Goal: Complete application form: Complete application form

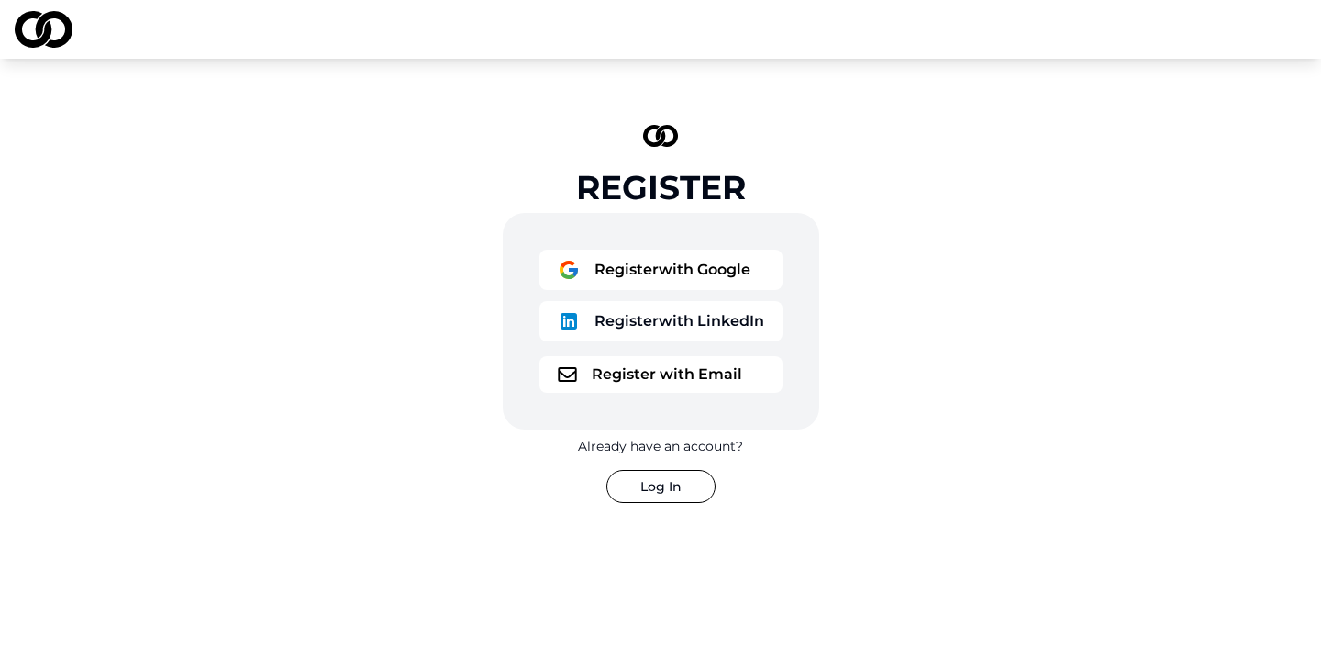
click at [589, 259] on button "Register with Google" at bounding box center [660, 270] width 243 height 40
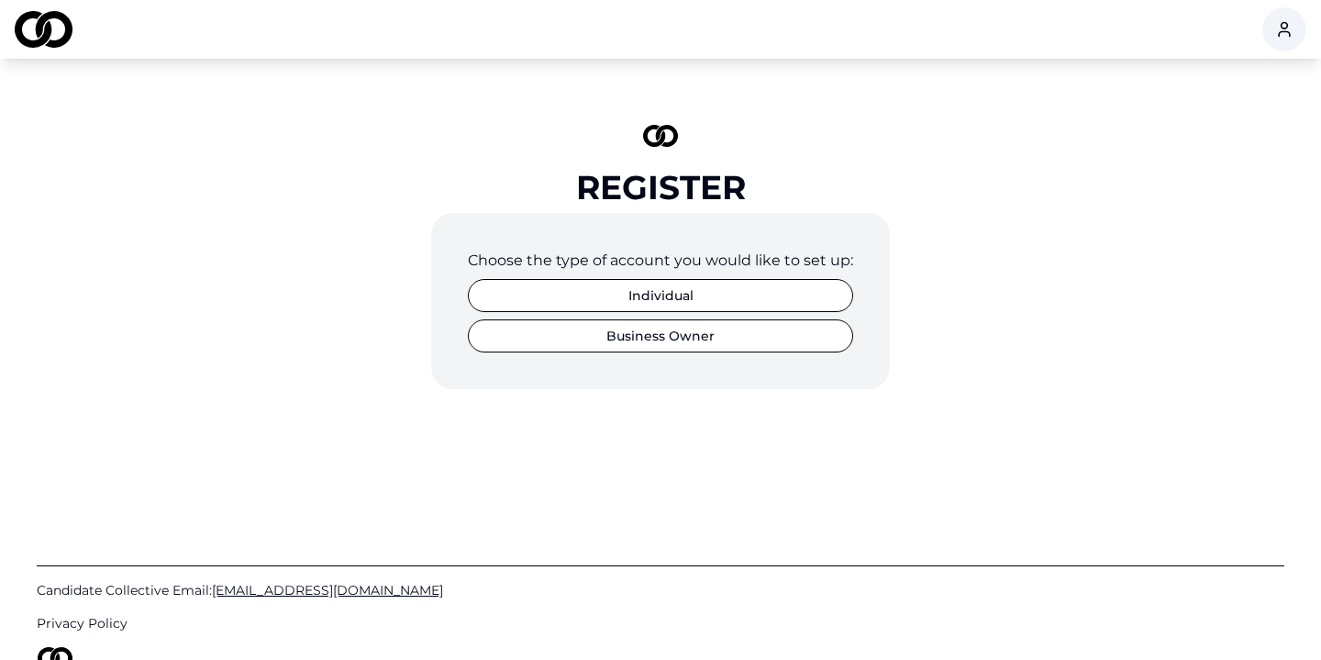
click at [703, 344] on button "Business Owner" at bounding box center [660, 335] width 385 height 33
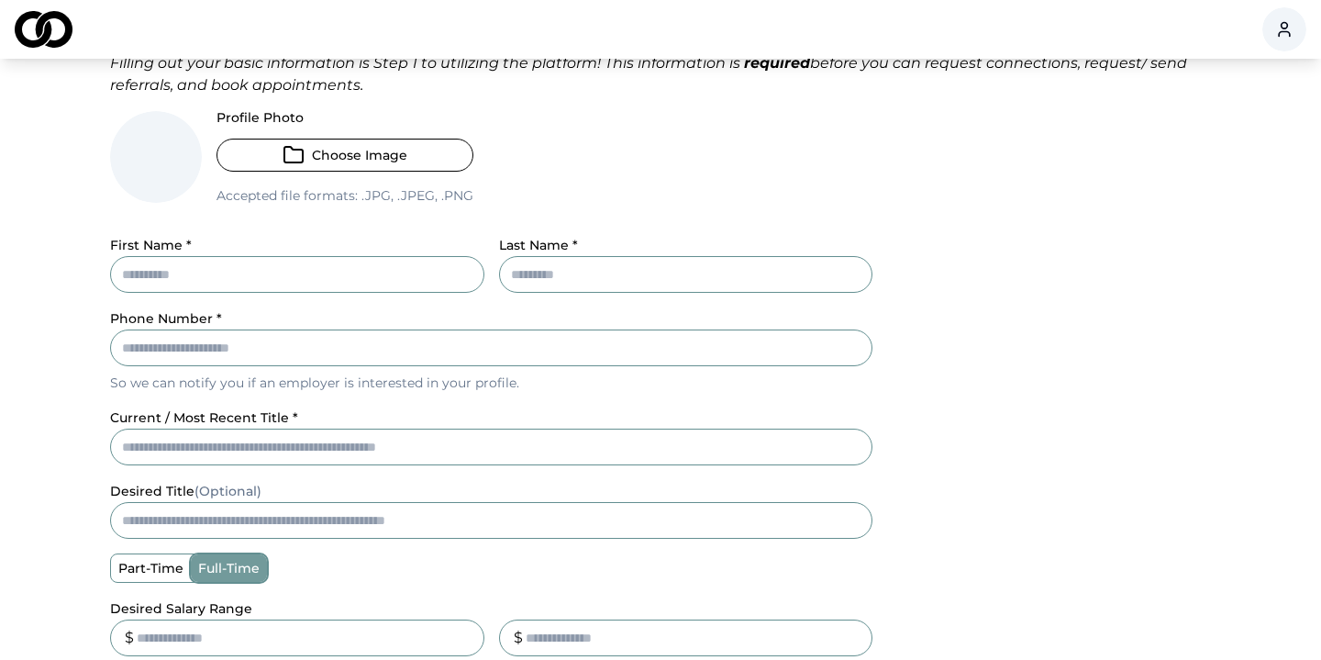
scroll to position [171, 0]
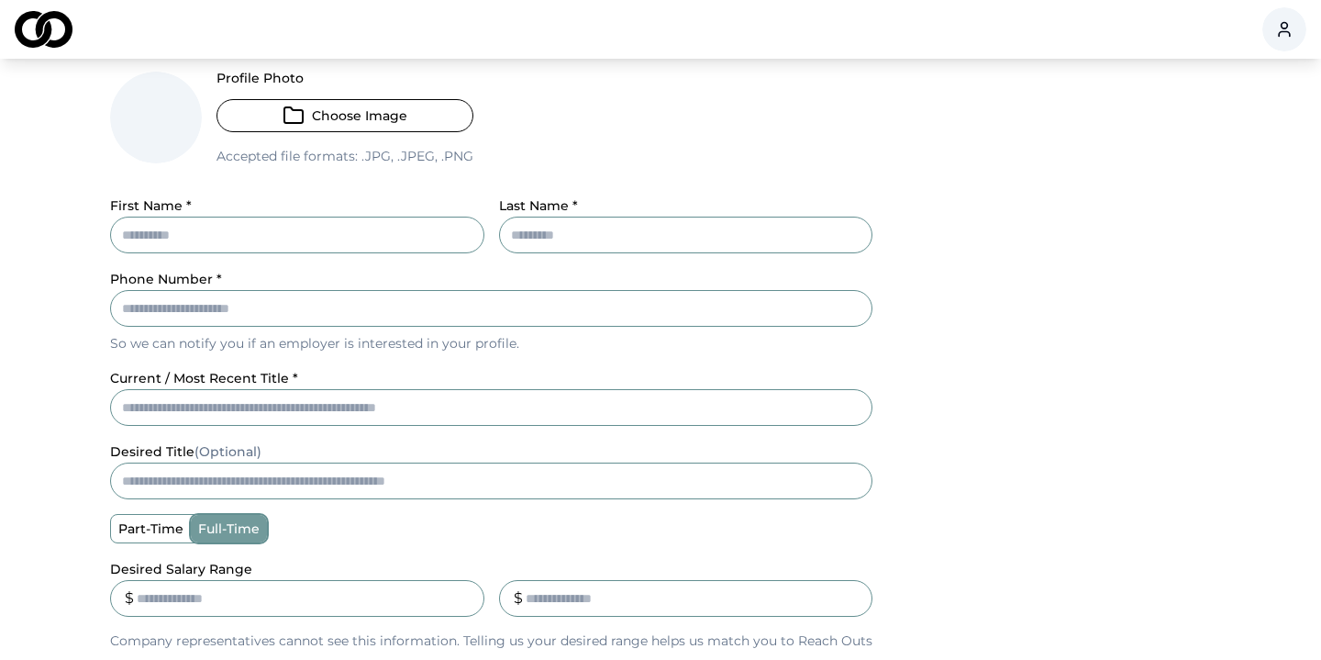
click at [333, 242] on input "First Name *" at bounding box center [297, 235] width 374 height 37
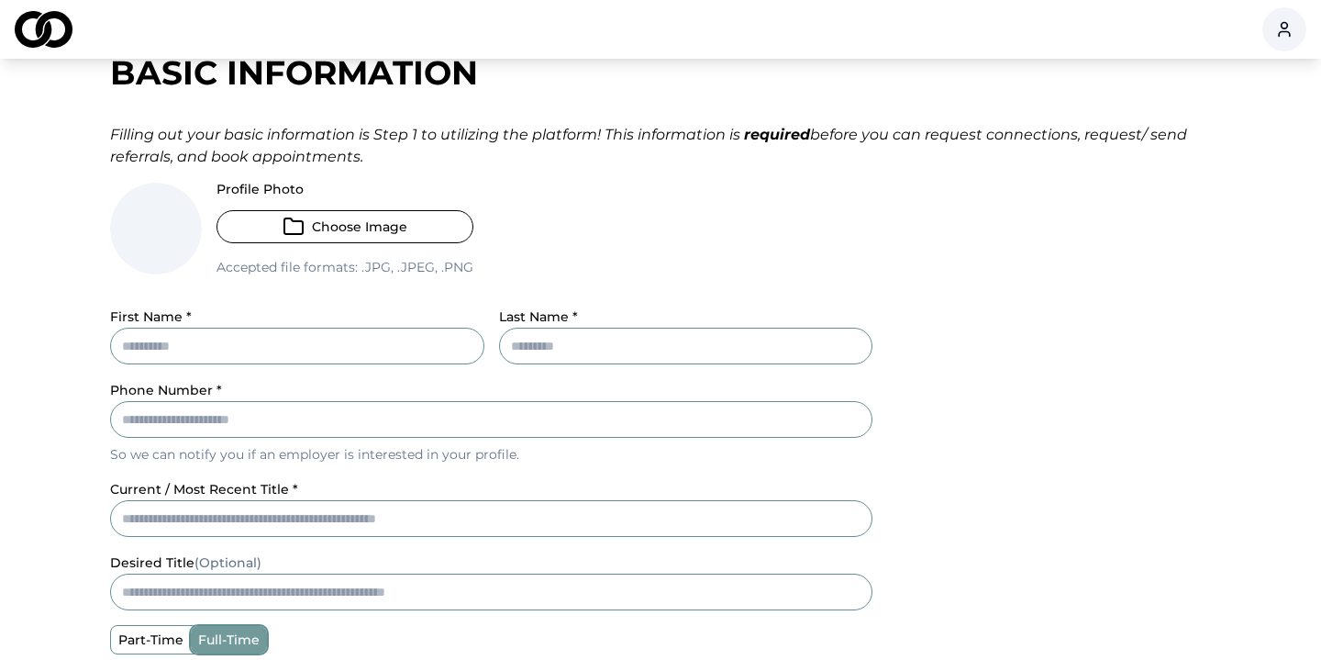
scroll to position [21, 0]
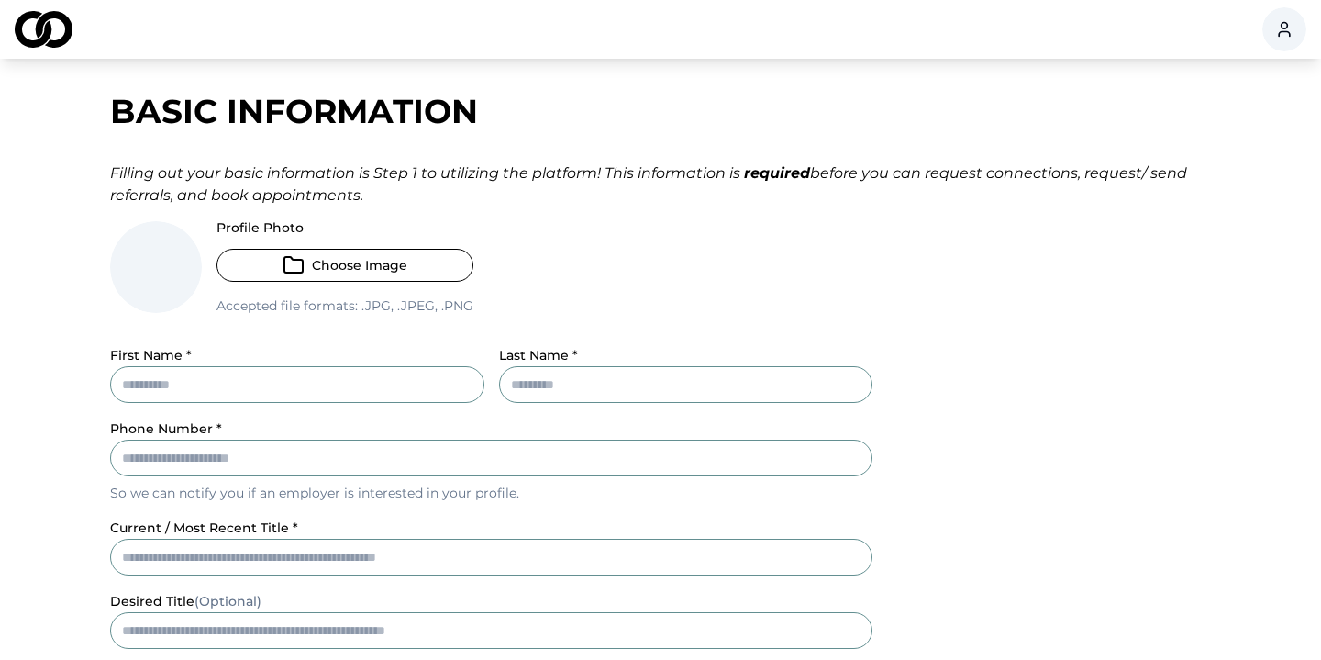
click at [429, 193] on div "Filling out your basic information is Step 1 to utilizing the platform! This in…" at bounding box center [660, 184] width 1101 height 44
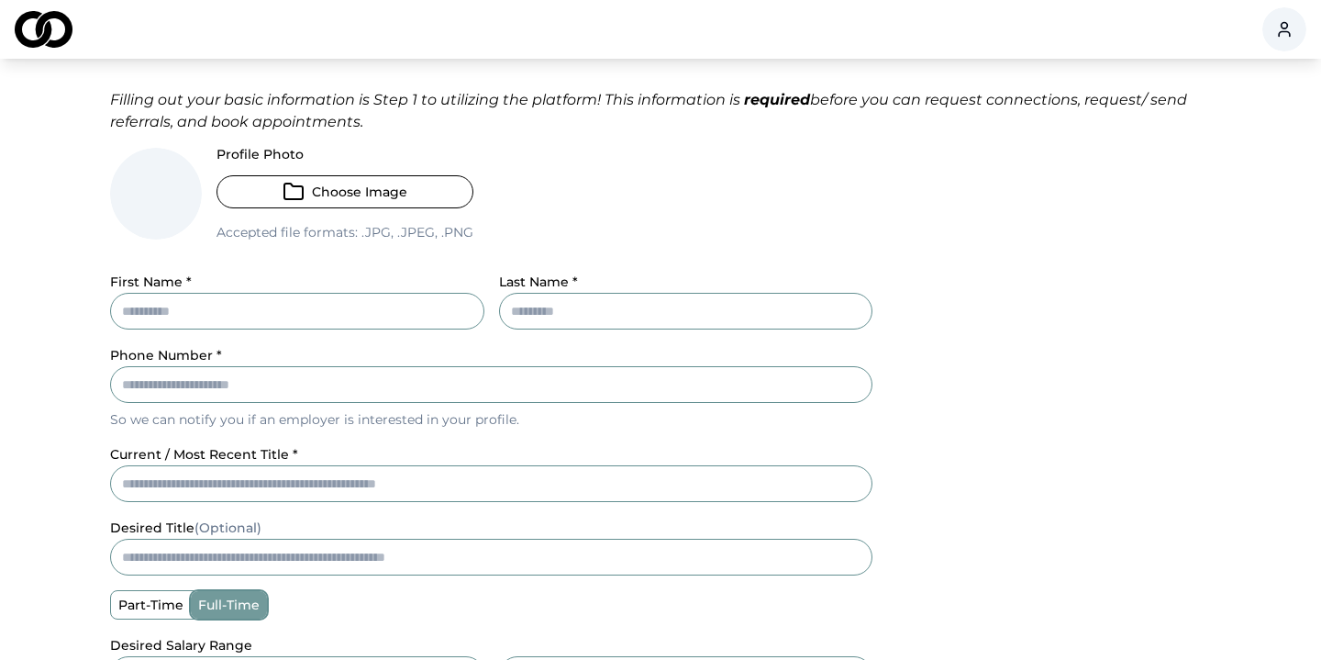
scroll to position [119, 0]
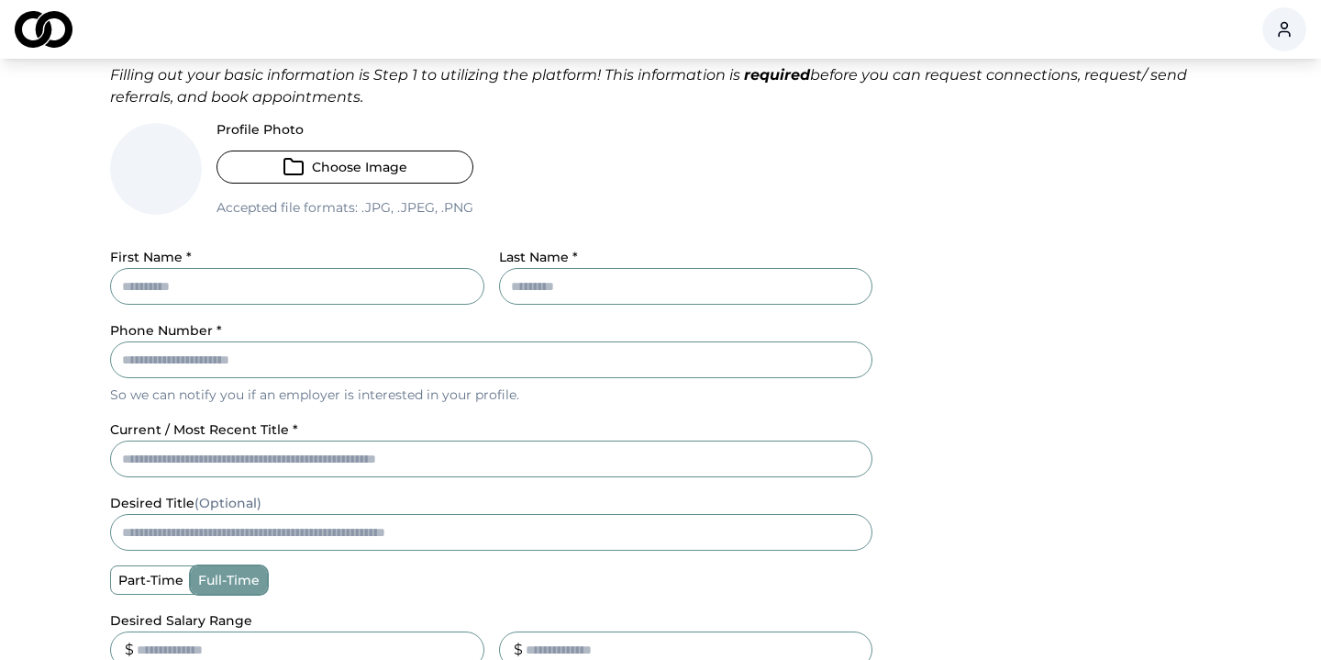
click at [197, 290] on input "First Name *" at bounding box center [297, 286] width 374 height 37
type input "****"
type input "**********"
click at [73, 457] on div "**********" at bounding box center [660, 511] width 1174 height 1070
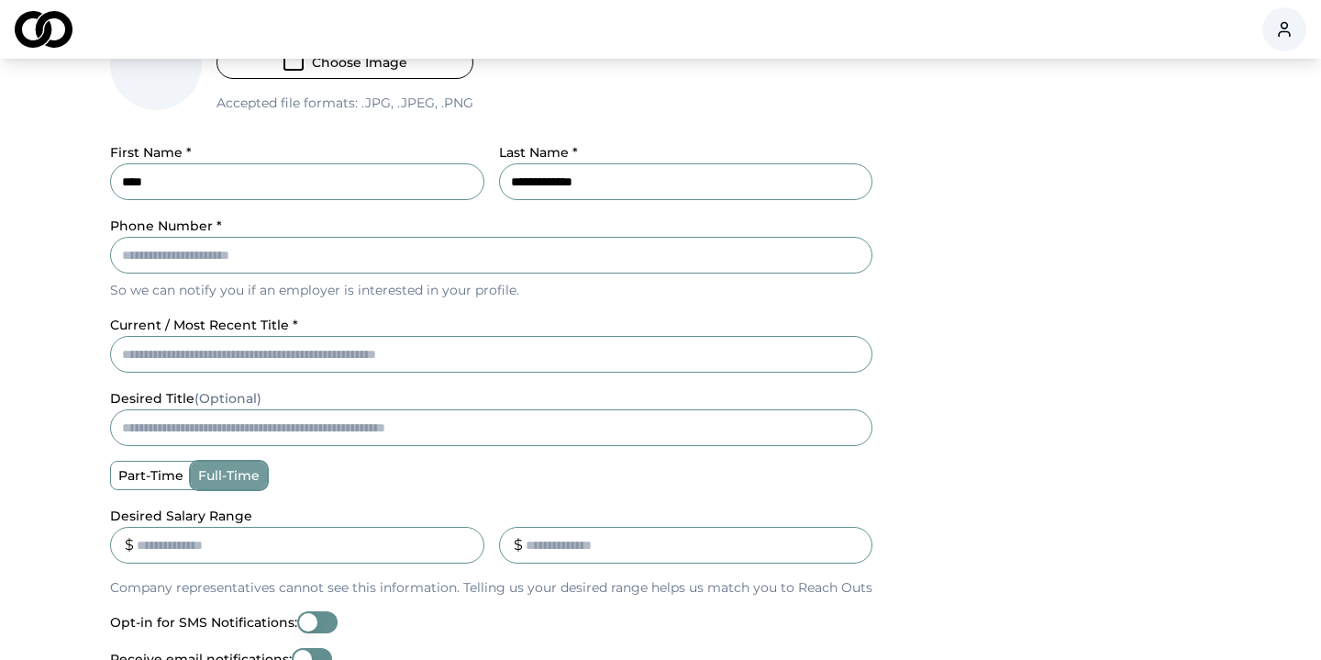
scroll to position [251, 0]
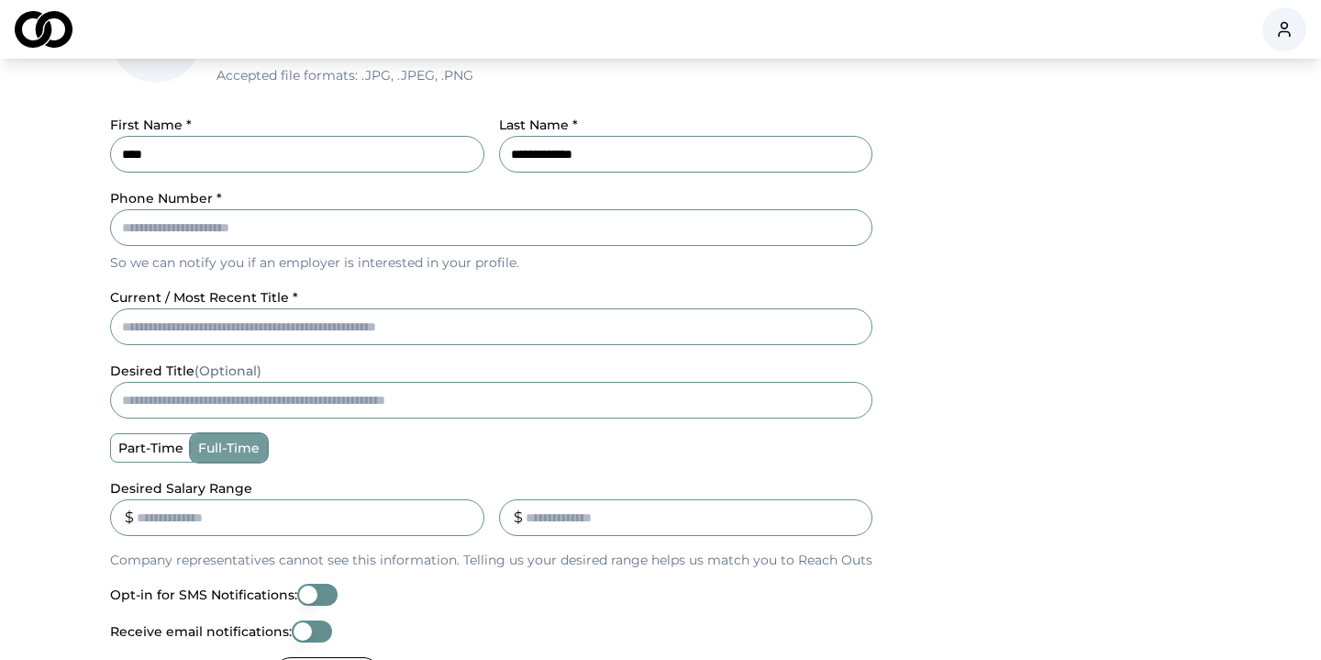
click at [193, 392] on input "desired title (Optional)" at bounding box center [491, 400] width 762 height 37
click at [62, 387] on main "**********" at bounding box center [660, 379] width 1321 height 1070
click at [140, 339] on input "current / most recent title *" at bounding box center [491, 326] width 762 height 37
click at [136, 333] on input "current / most recent title *" at bounding box center [491, 326] width 762 height 37
type input "**********"
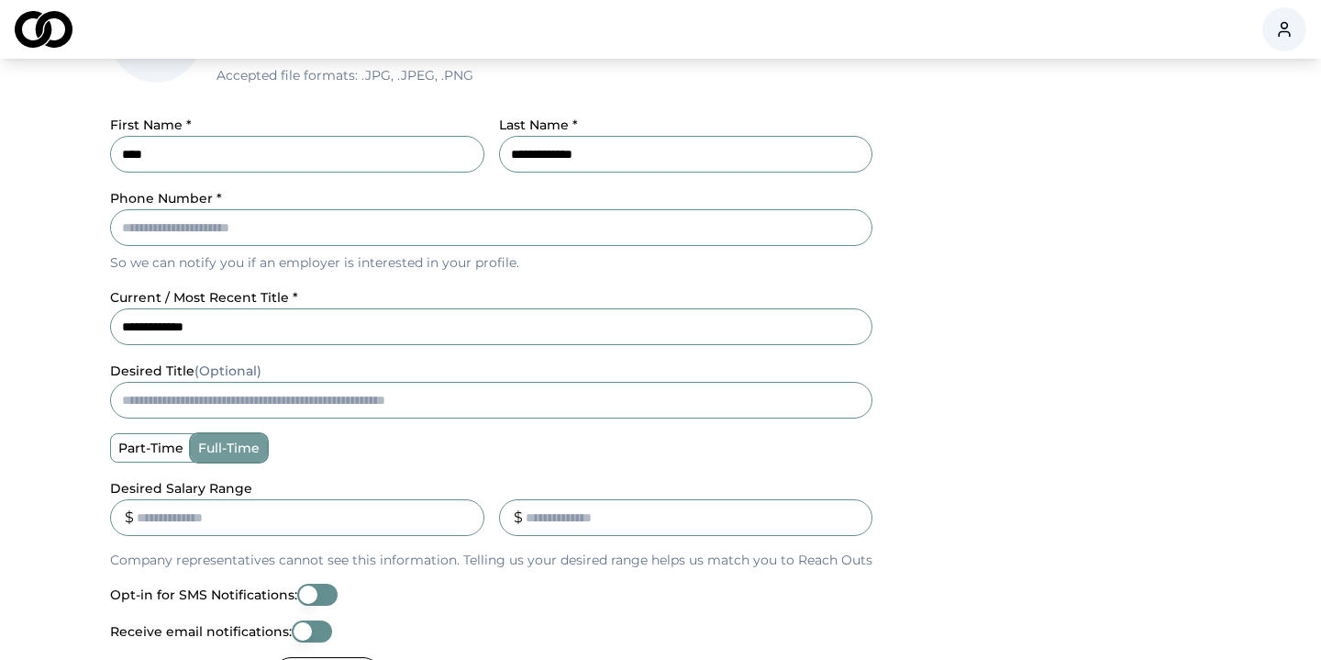
click at [144, 408] on input "desired title (Optional)" at bounding box center [491, 400] width 762 height 37
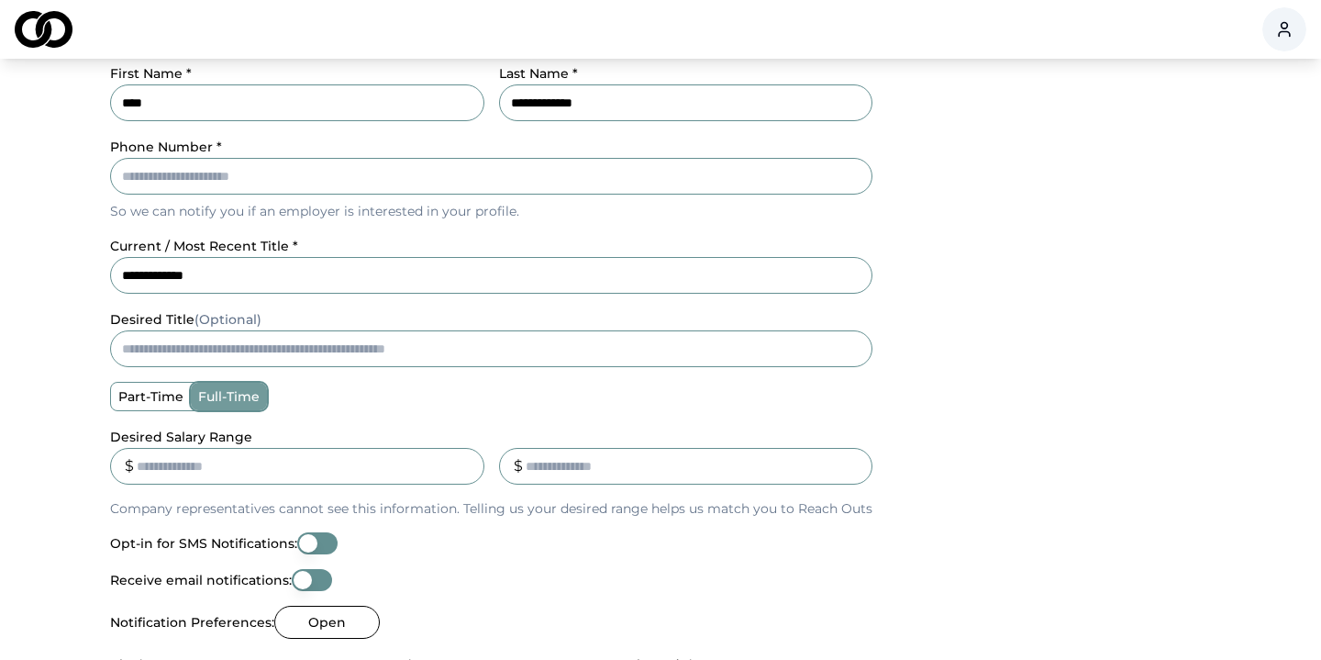
click at [87, 381] on div "**********" at bounding box center [660, 328] width 1174 height 1070
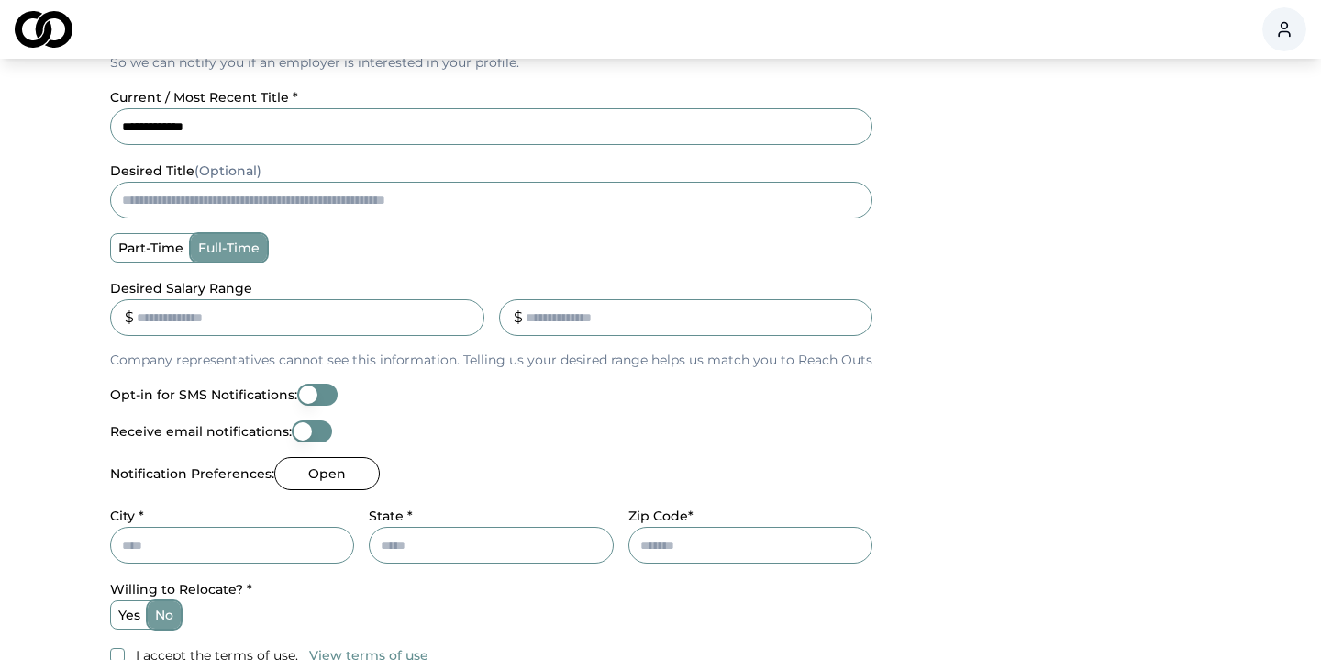
scroll to position [484, 0]
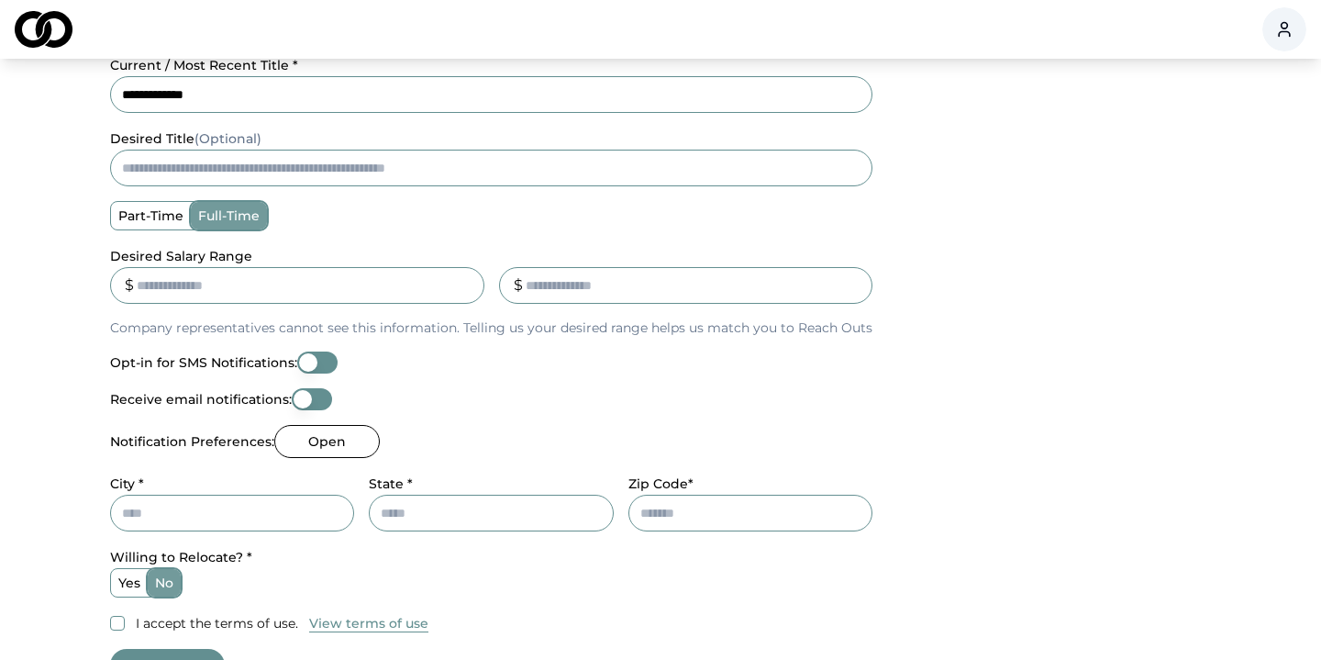
click at [159, 217] on label "part-time" at bounding box center [151, 216] width 80 height 28
click at [125, 217] on button "part-time" at bounding box center [117, 215] width 15 height 15
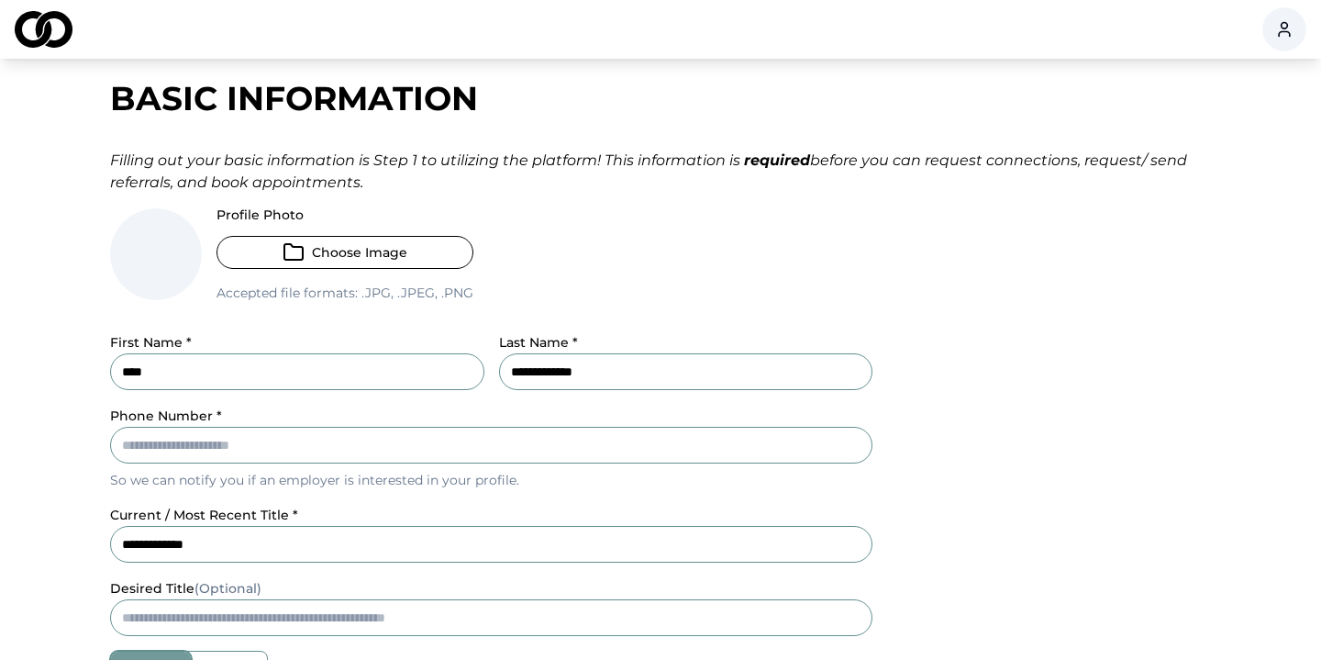
scroll to position [25, 0]
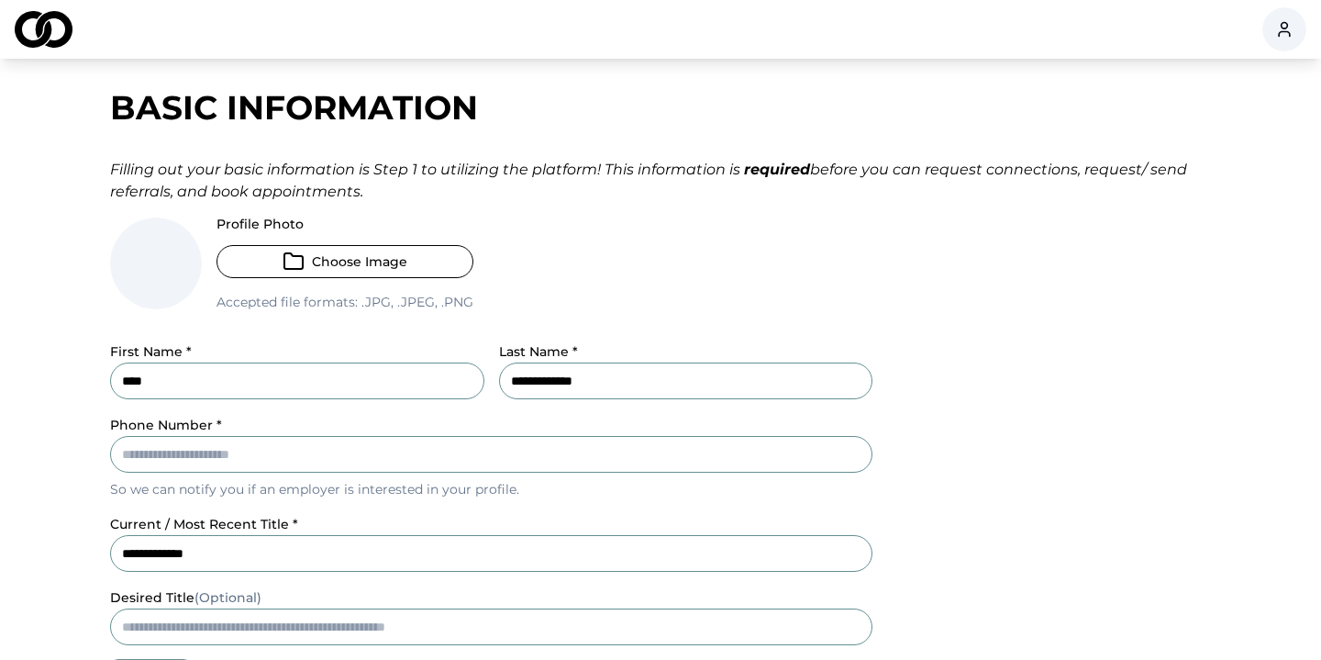
click at [301, 177] on div "Filling out your basic information is Step 1 to utilizing the platform! This in…" at bounding box center [660, 181] width 1101 height 44
click at [301, 175] on div "Filling out your basic information is Step 1 to utilizing the platform! This in…" at bounding box center [660, 181] width 1101 height 44
click at [296, 195] on div "Filling out your basic information is Step 1 to utilizing the platform! This in…" at bounding box center [660, 181] width 1101 height 44
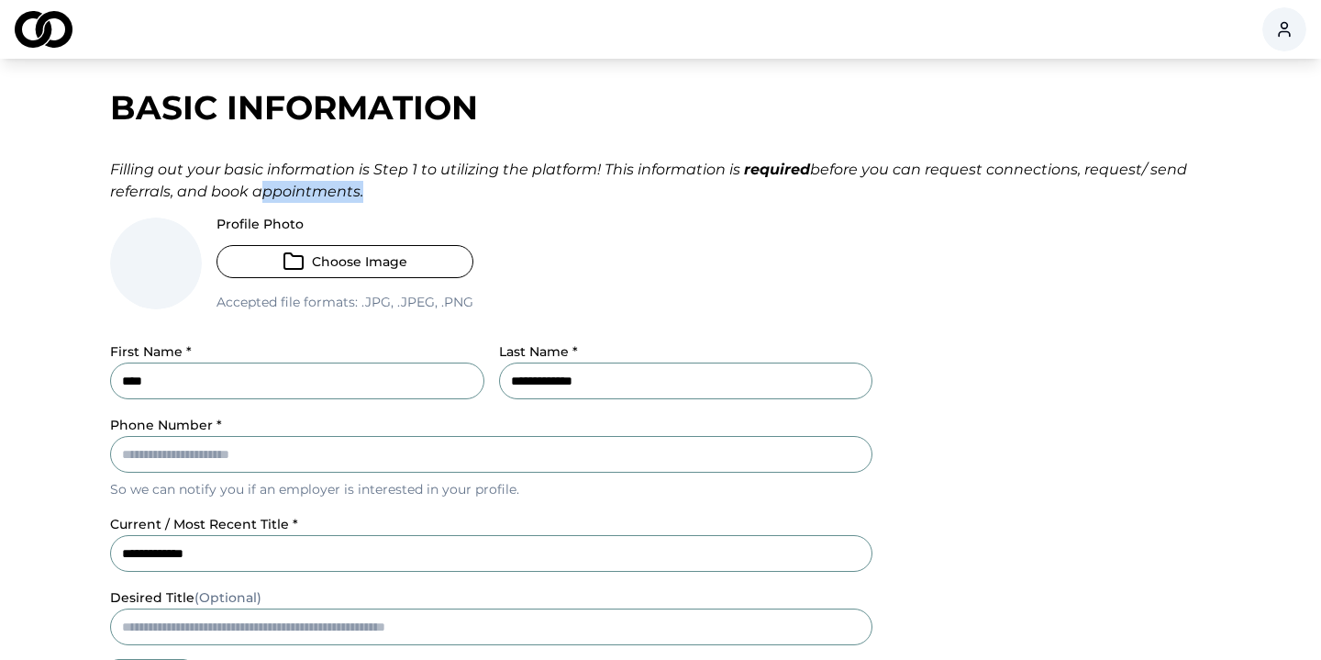
click at [296, 195] on div "Filling out your basic information is Step 1 to utilizing the platform! This in…" at bounding box center [660, 181] width 1101 height 44
click at [269, 195] on div "Filling out your basic information is Step 1 to utilizing the platform! This in…" at bounding box center [660, 181] width 1101 height 44
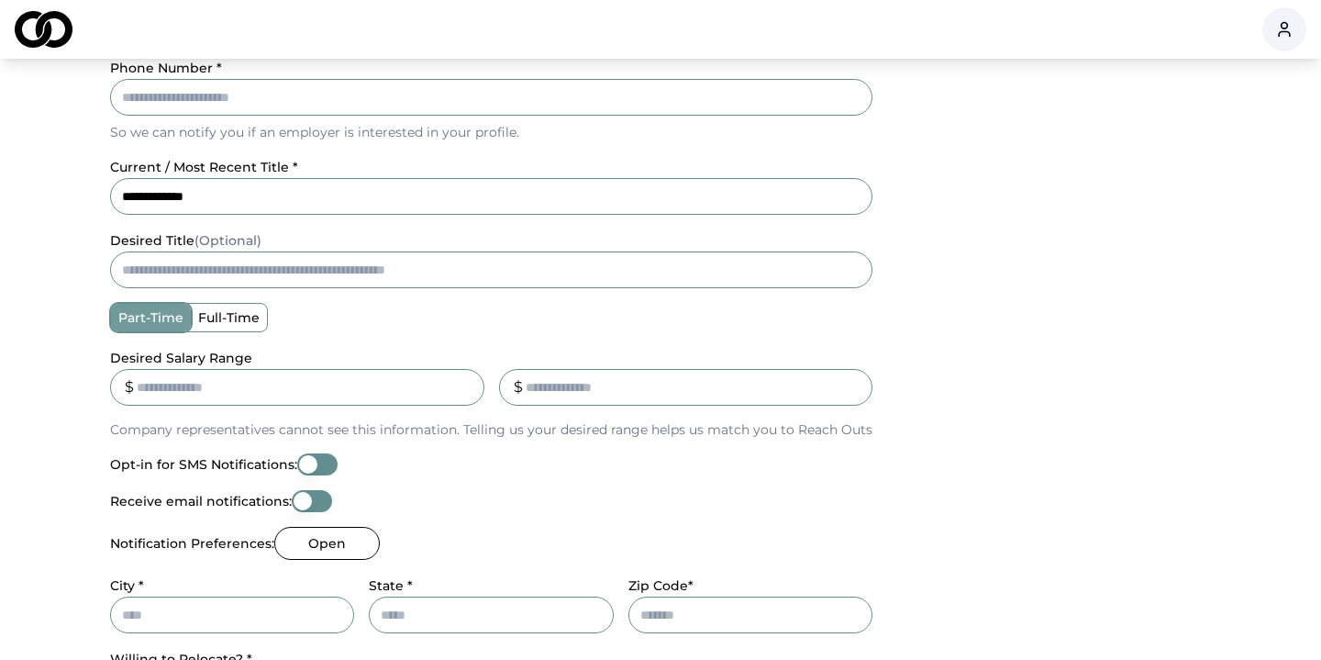
scroll to position [441, 0]
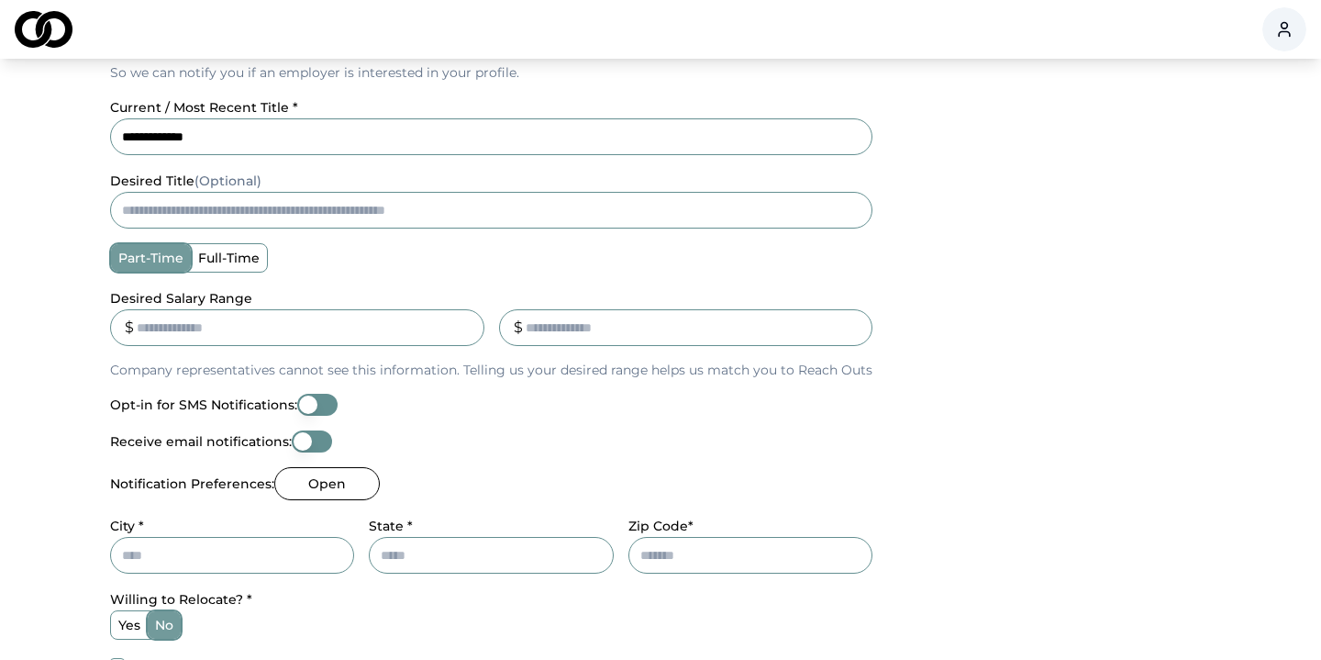
click at [226, 321] on input "Desired Salary Range" at bounding box center [297, 327] width 374 height 37
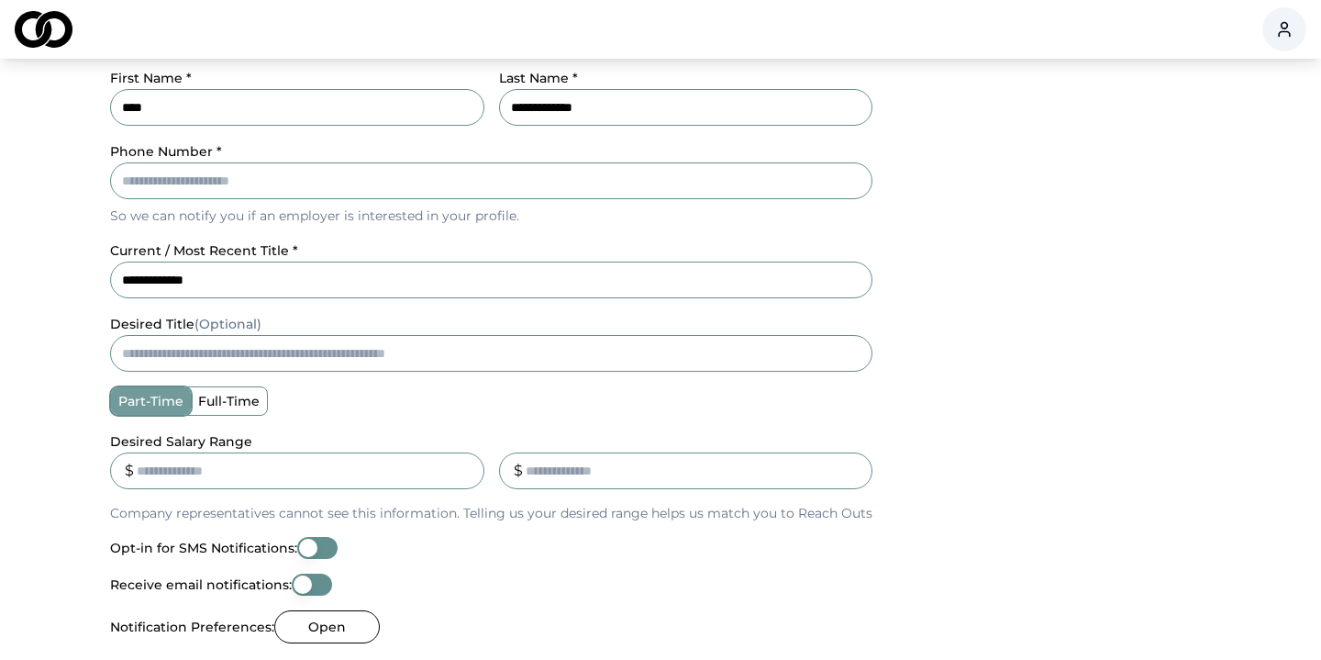
scroll to position [0, 0]
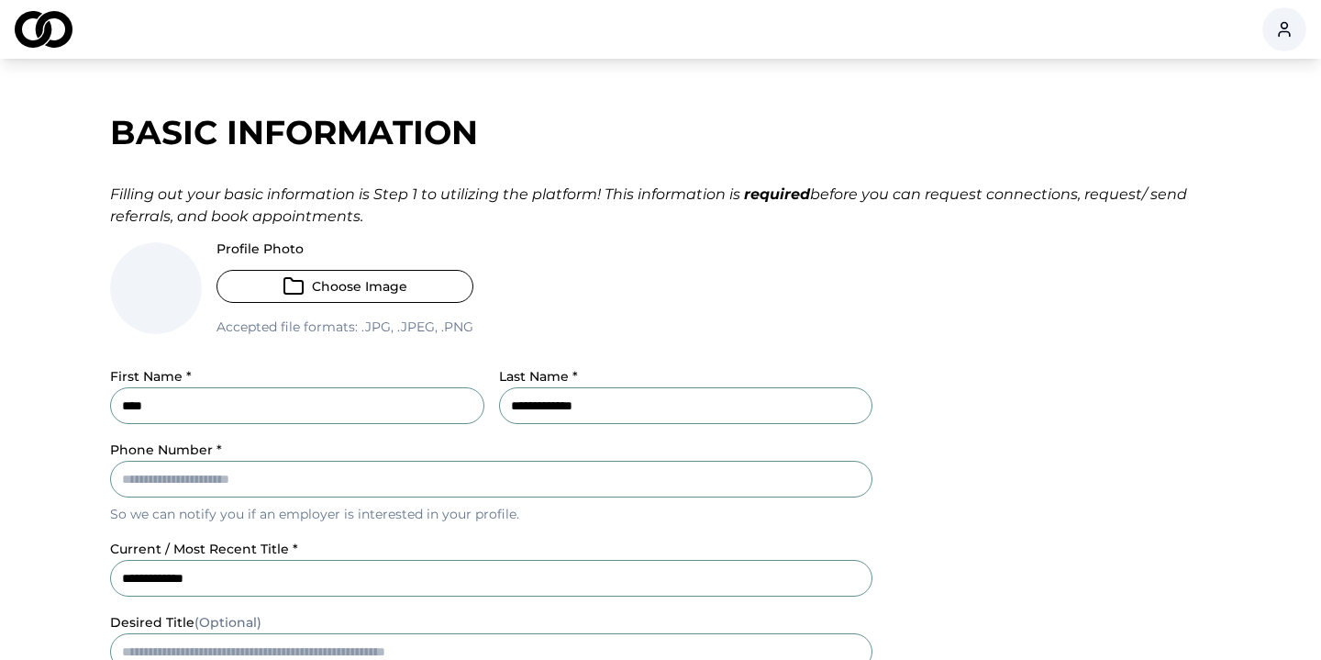
click at [154, 280] on span at bounding box center [156, 288] width 92 height 92
click at [334, 216] on div "Filling out your basic information is Step 1 to utilizing the platform! This in…" at bounding box center [660, 205] width 1101 height 44
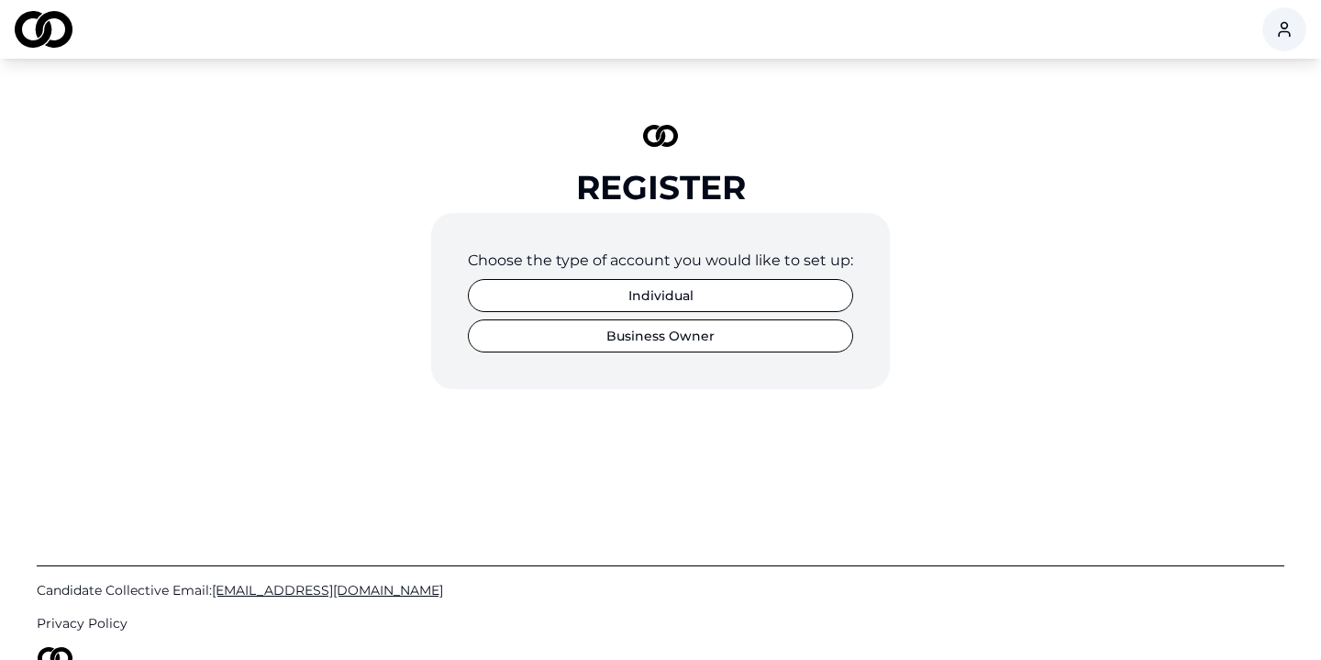
click at [627, 268] on div "Choose the type of account you would like to set up:" at bounding box center [660, 261] width 385 height 22
click at [641, 269] on div "Choose the type of account you would like to set up:" at bounding box center [660, 261] width 385 height 22
click at [641, 296] on button "Individual" at bounding box center [660, 295] width 385 height 33
click at [61, 31] on img at bounding box center [44, 29] width 58 height 37
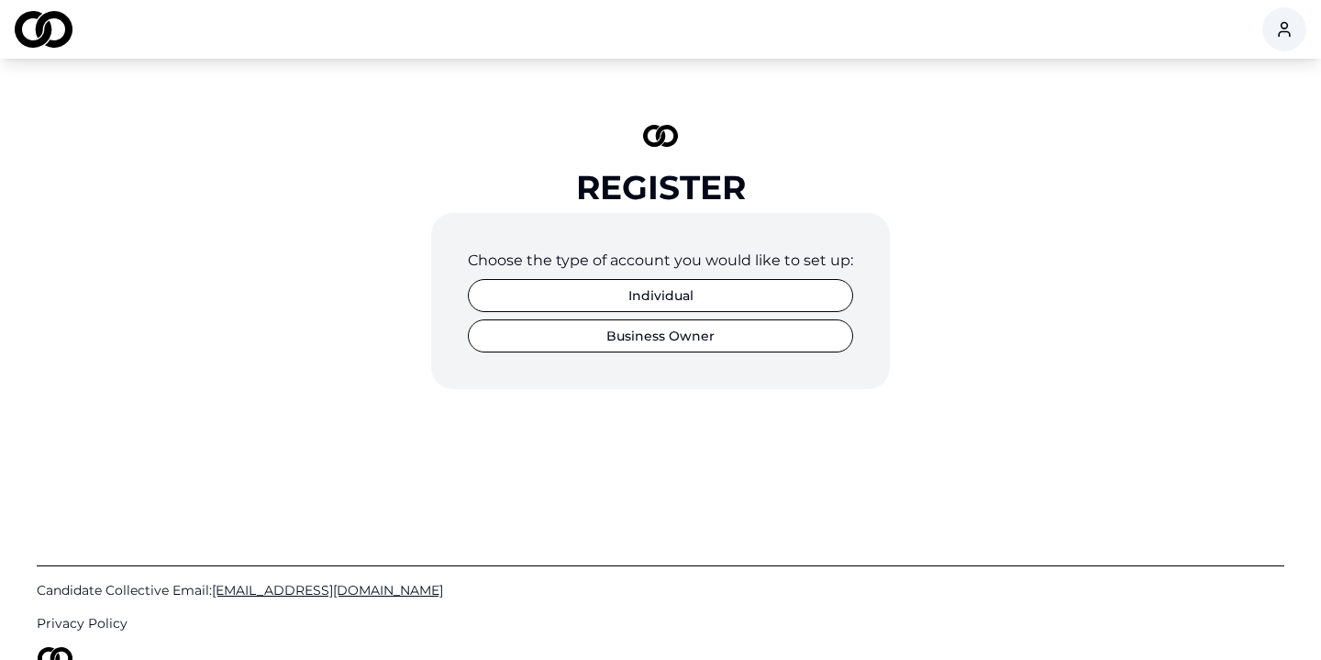
click at [1286, 27] on html "Register Choose the type of account you would like to set up: Individual Busine…" at bounding box center [660, 330] width 1321 height 660
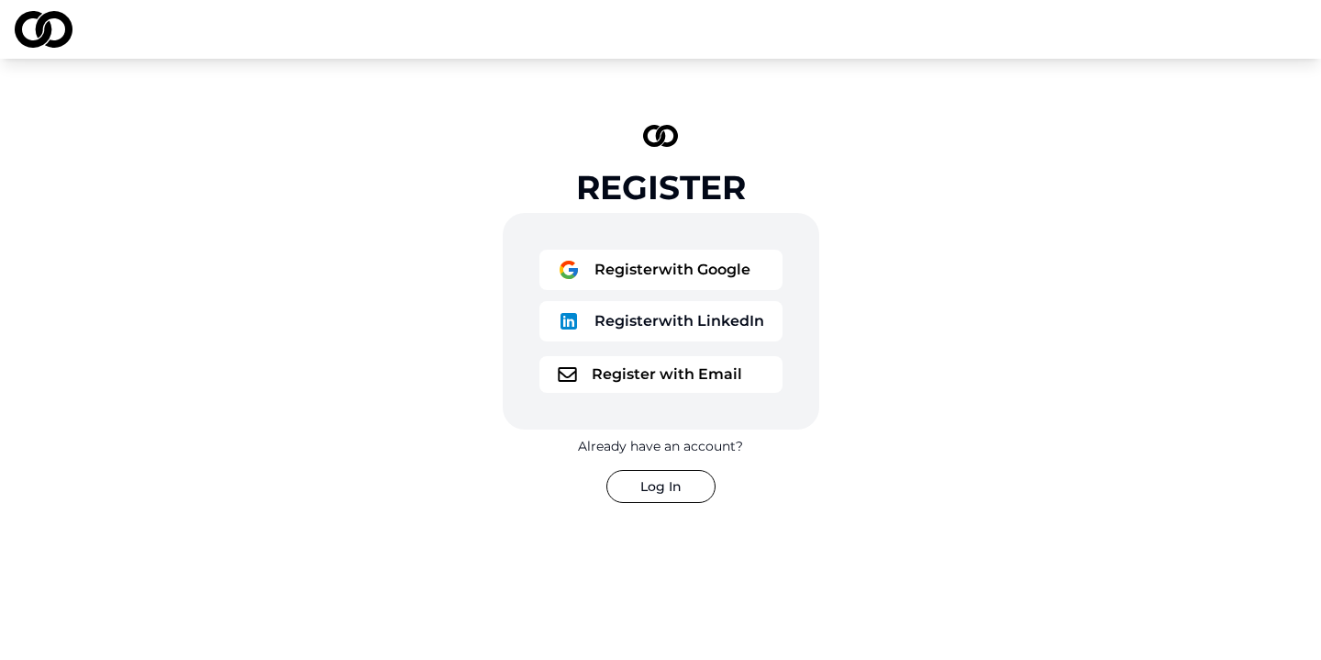
click at [632, 269] on button "Register with Google" at bounding box center [660, 270] width 243 height 40
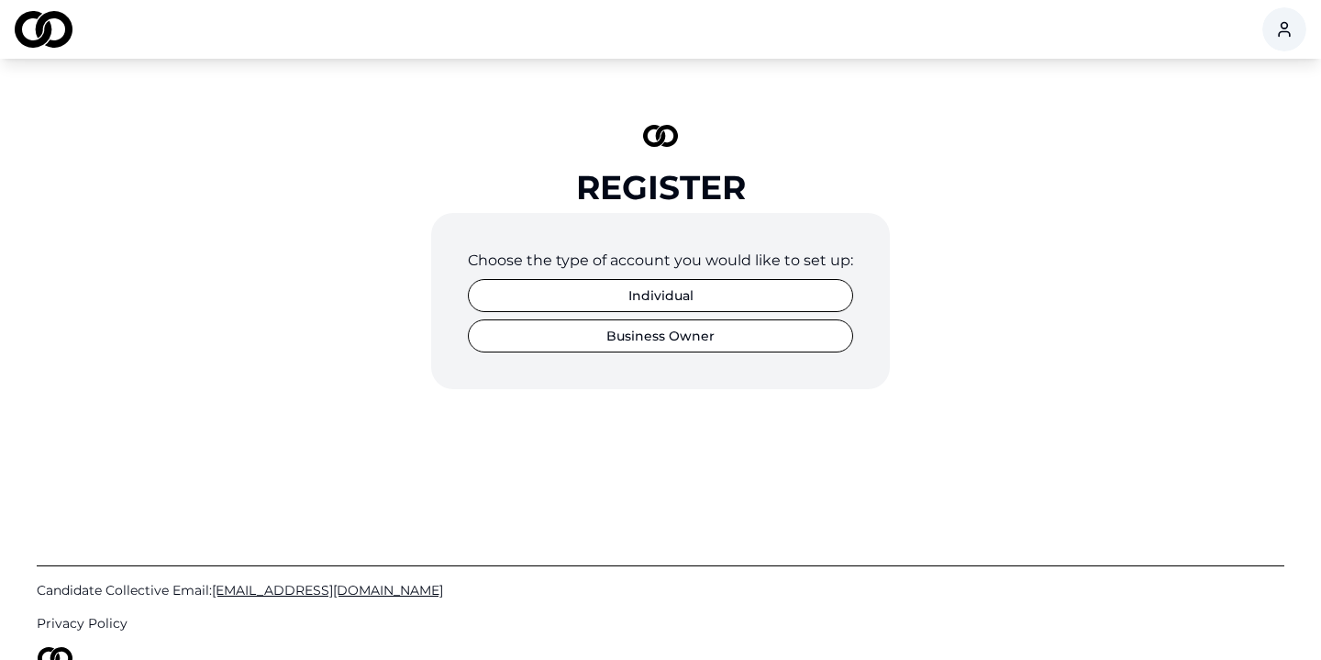
click at [570, 264] on div "Choose the type of account you would like to set up:" at bounding box center [660, 261] width 385 height 22
click at [622, 269] on div "Choose the type of account you would like to set up:" at bounding box center [660, 261] width 385 height 22
click at [629, 349] on button "Business Owner" at bounding box center [660, 335] width 385 height 33
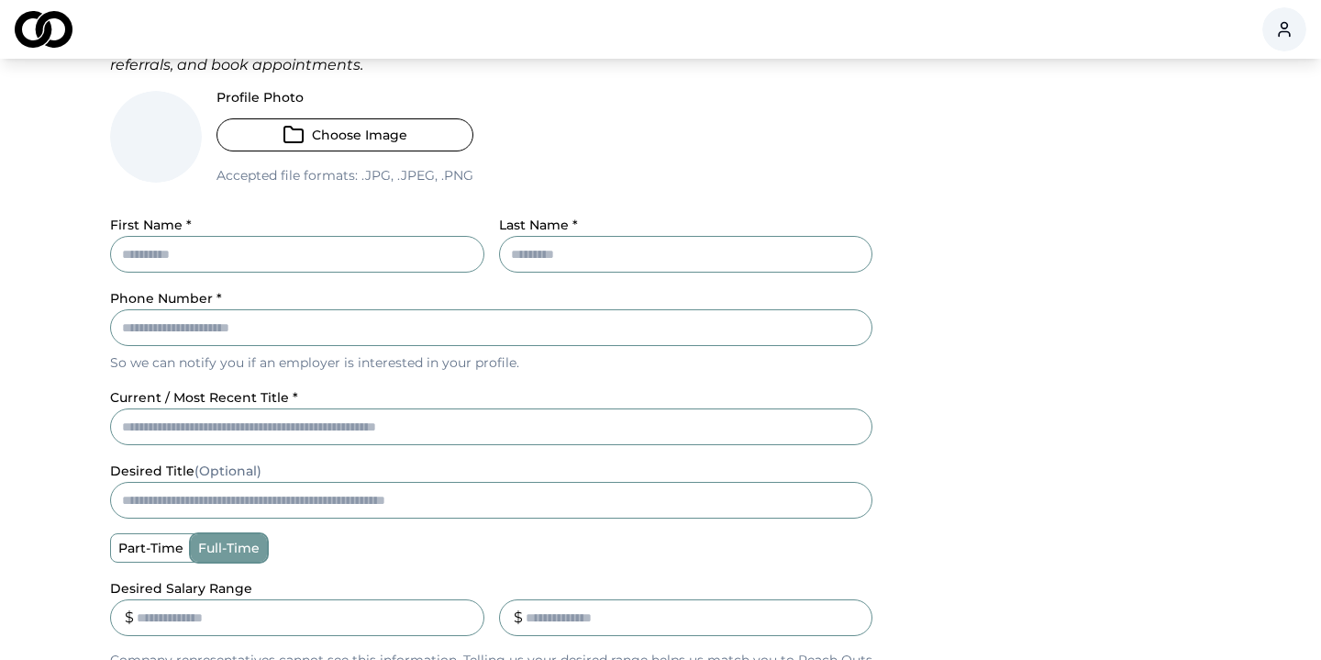
scroll to position [173, 0]
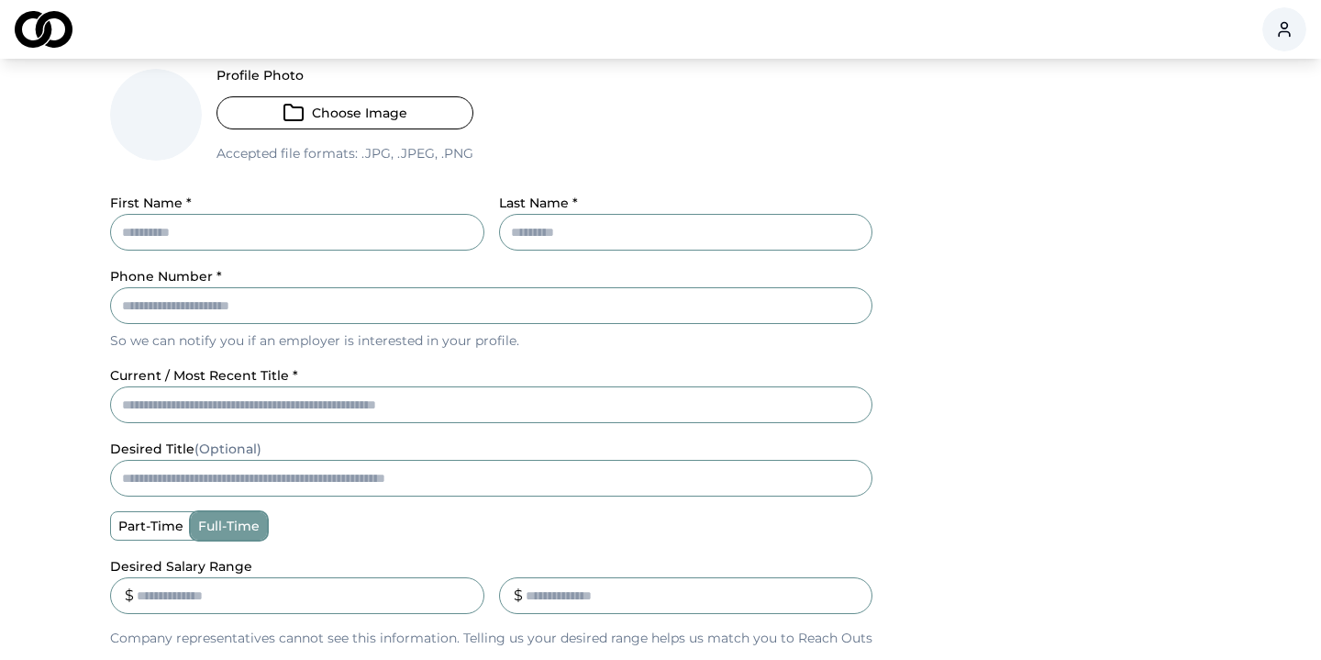
click at [395, 229] on input "First Name *" at bounding box center [297, 232] width 374 height 37
click at [452, 206] on div "First Name *" at bounding box center [297, 221] width 374 height 59
click at [415, 228] on input "First Name *" at bounding box center [297, 232] width 374 height 37
type input "****"
type input "**********"
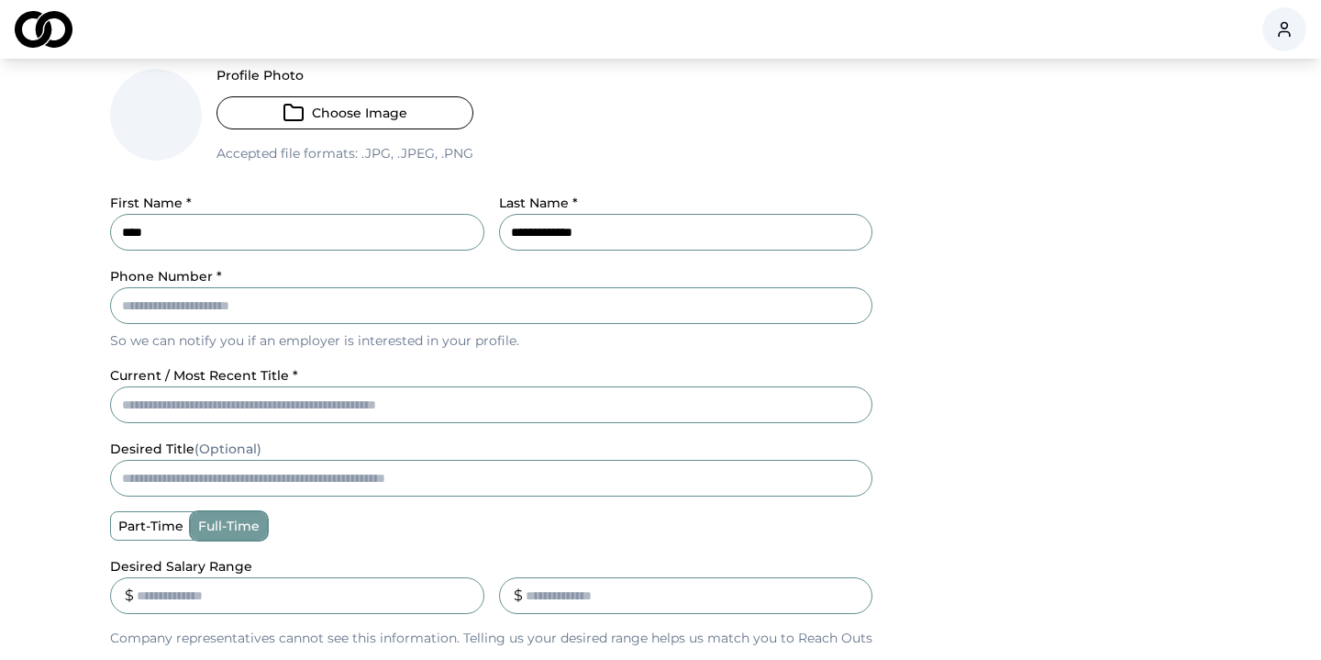
click at [361, 319] on input "Phone Number *" at bounding box center [491, 305] width 762 height 37
type input "**********"
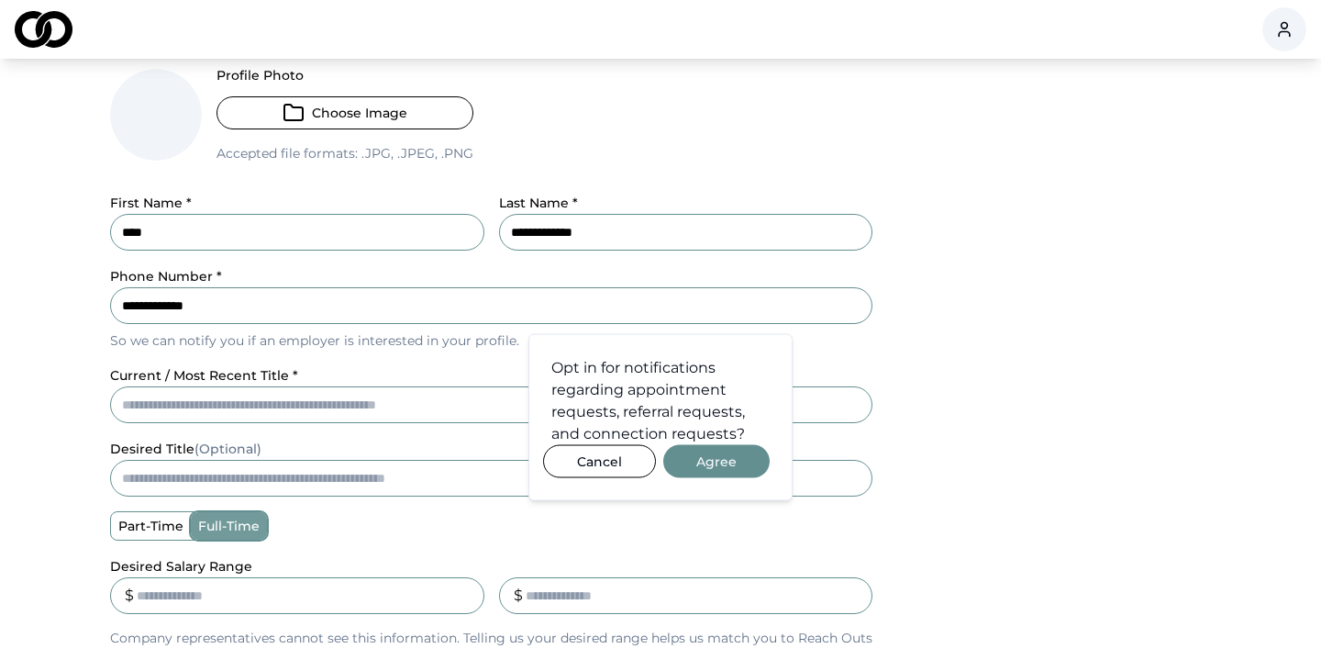
click at [88, 400] on div "**********" at bounding box center [660, 457] width 1174 height 1070
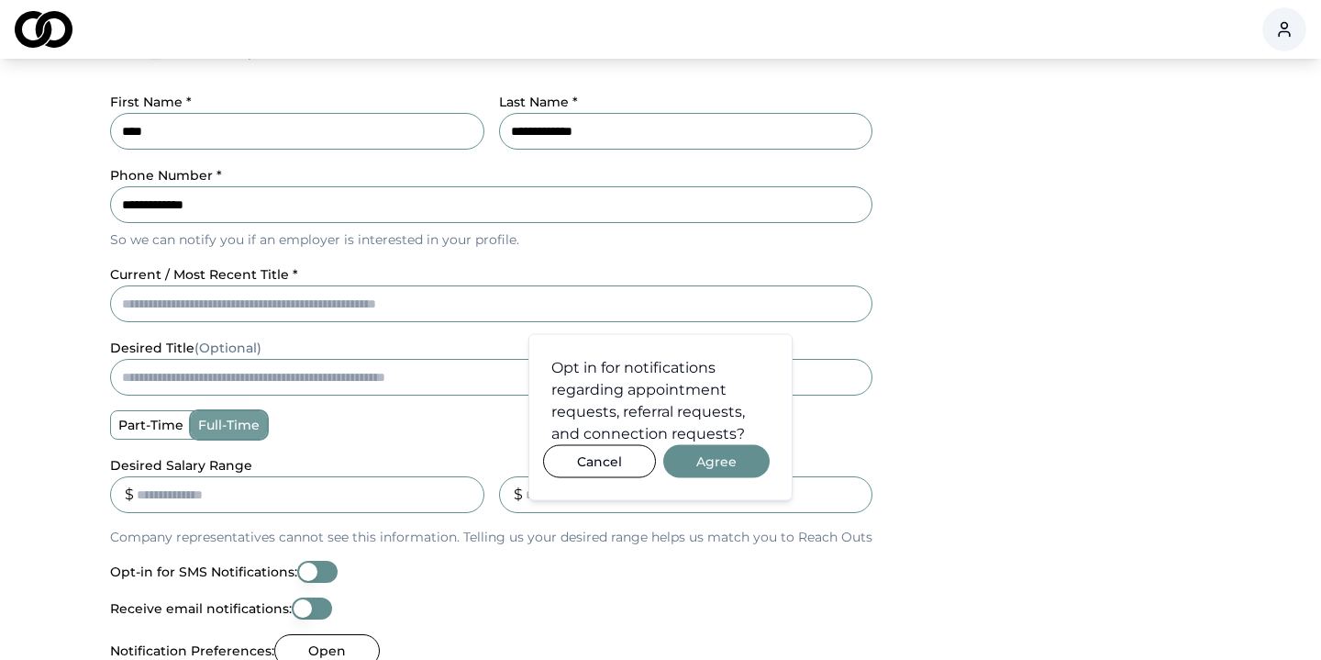
scroll to position [314, 0]
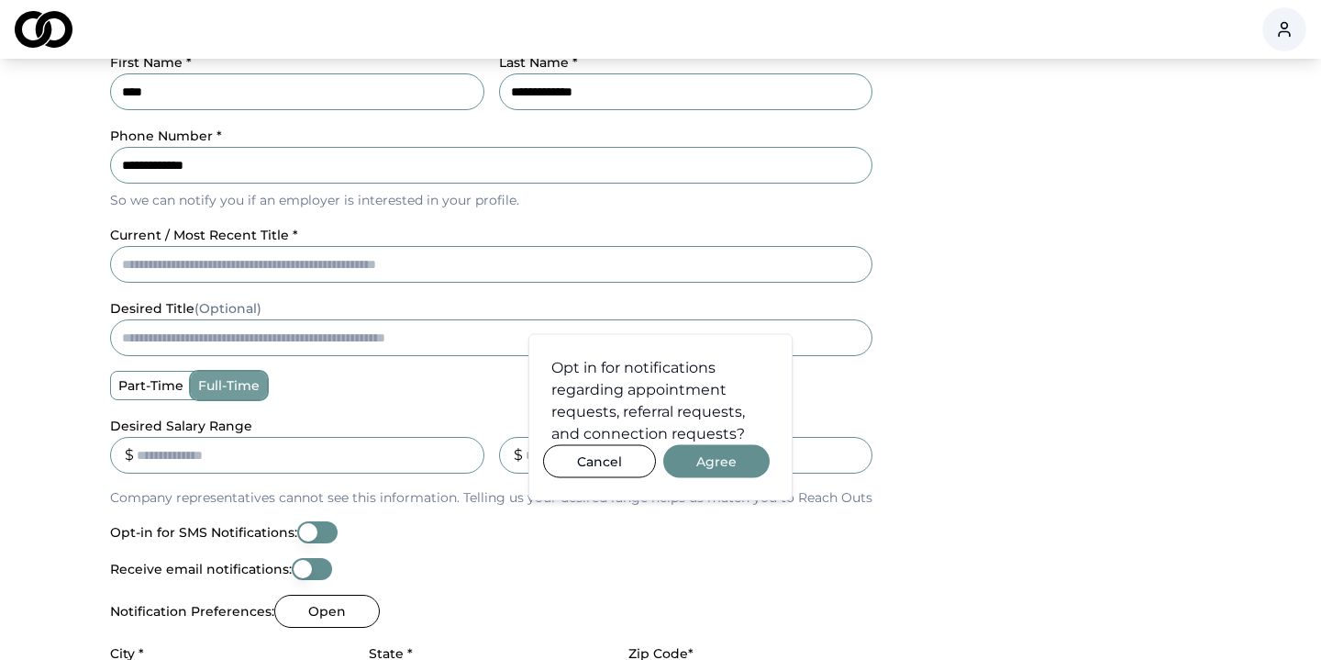
click at [616, 465] on button "Cancel" at bounding box center [599, 461] width 113 height 33
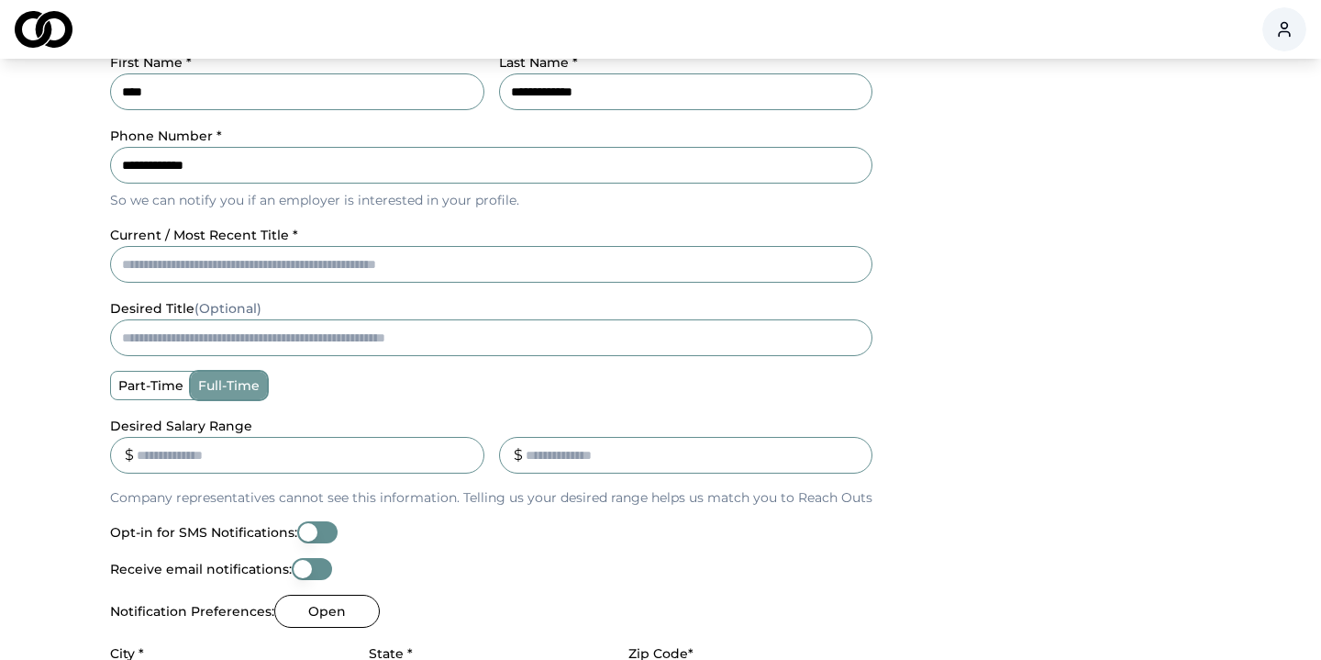
click at [438, 261] on input "current / most recent title *" at bounding box center [491, 264] width 762 height 37
type input "**********"
click at [62, 383] on main "**********" at bounding box center [660, 317] width 1321 height 1070
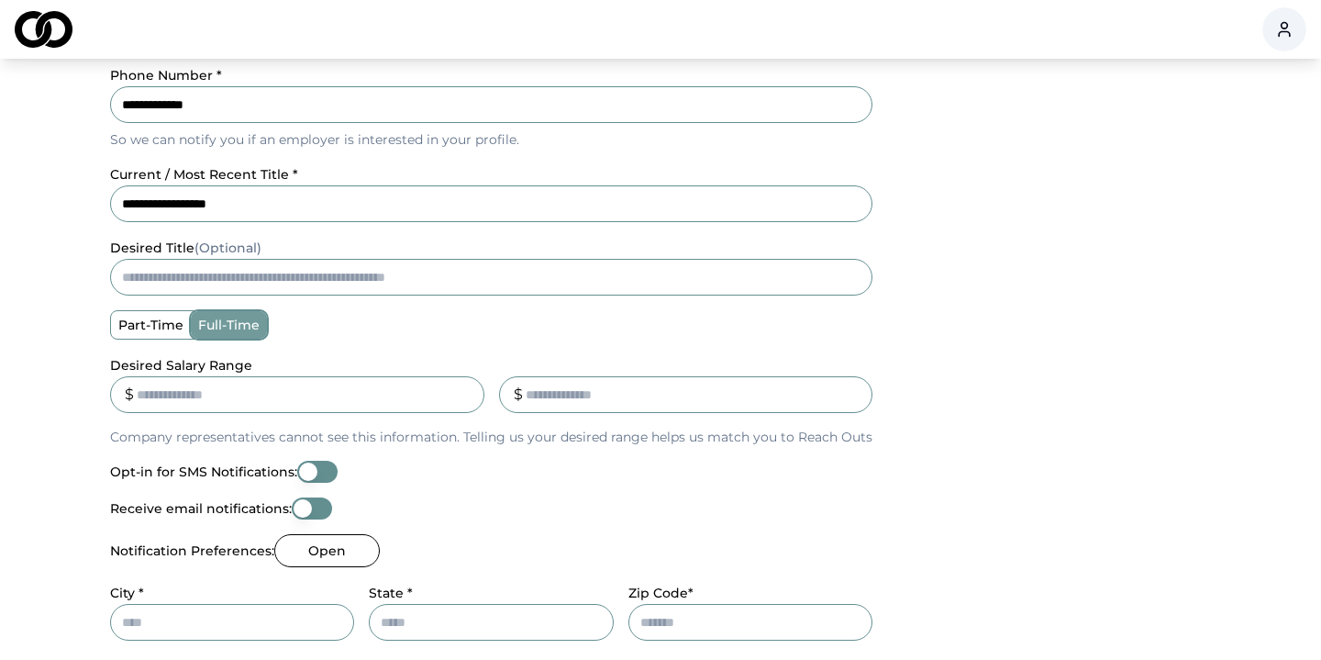
click at [178, 282] on input "desired title (Optional)" at bounding box center [491, 277] width 762 height 37
click at [83, 293] on div "**********" at bounding box center [660, 256] width 1174 height 1070
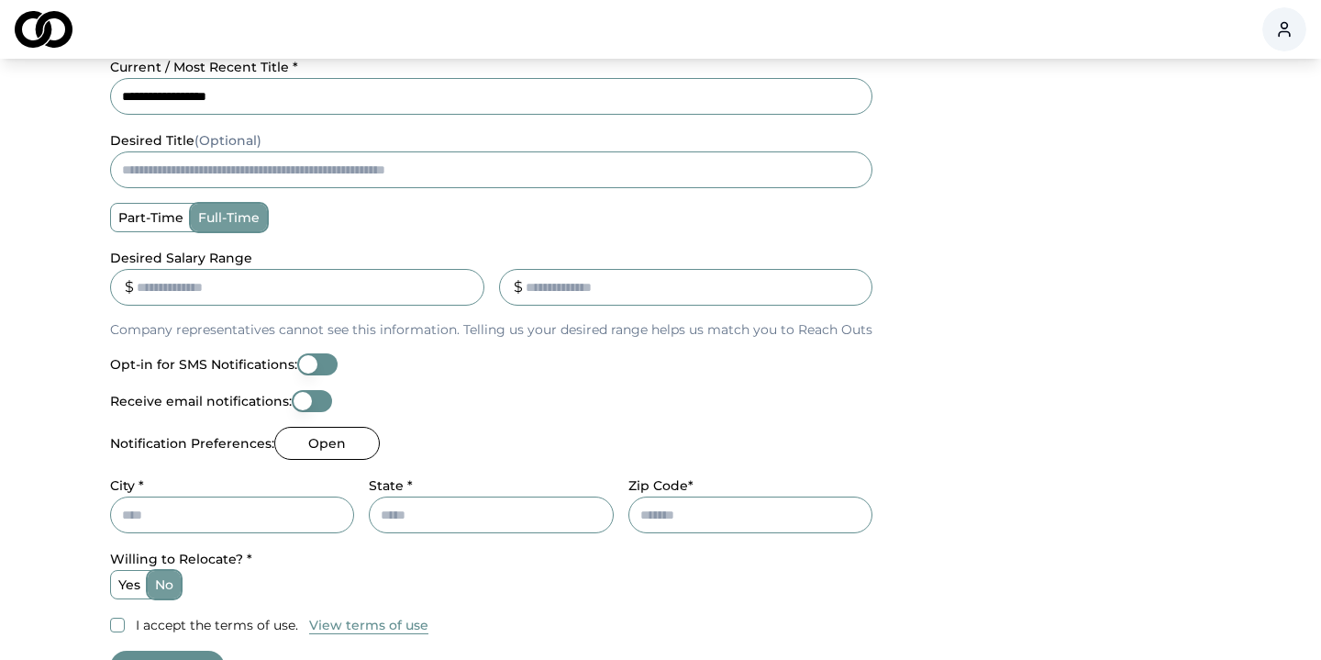
scroll to position [481, 0]
click at [211, 285] on input "Desired Salary Range" at bounding box center [297, 288] width 374 height 37
click at [211, 324] on p "Company representatives cannot see this information. Telling us your desired ra…" at bounding box center [491, 330] width 762 height 18
click at [291, 331] on p "Company representatives cannot see this information. Telling us your desired ra…" at bounding box center [491, 330] width 762 height 18
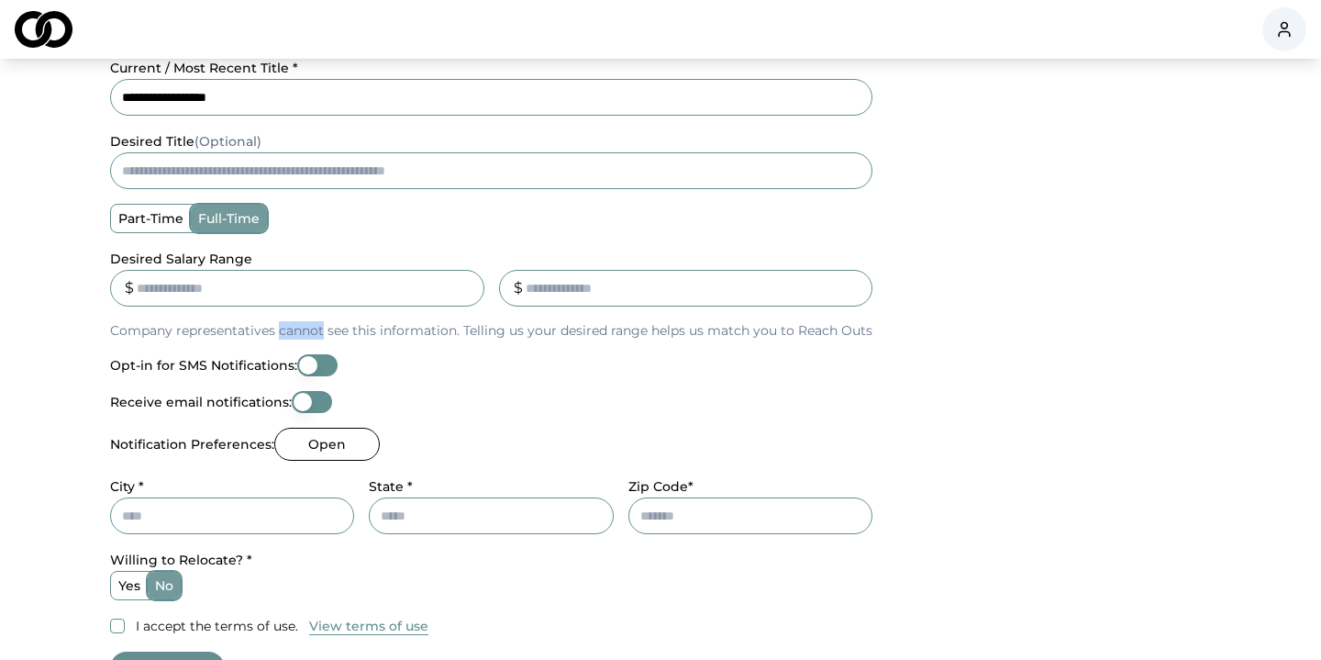
click at [291, 331] on p "Company representatives cannot see this information. Telling us your desired ra…" at bounding box center [491, 330] width 762 height 18
click at [218, 330] on p "Company representatives cannot see this information. Telling us your desired ra…" at bounding box center [491, 330] width 762 height 18
click at [160, 337] on p "Company representatives cannot see this information. Telling us your desired ra…" at bounding box center [491, 330] width 762 height 18
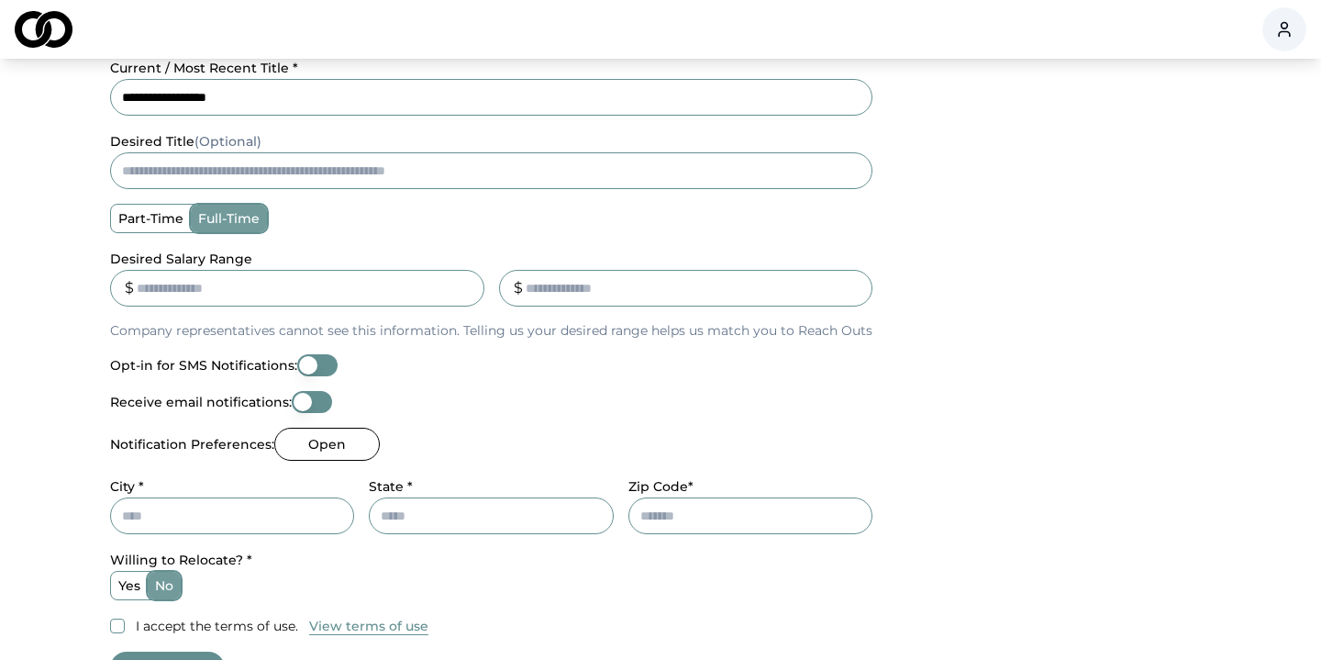
click at [197, 332] on p "Company representatives cannot see this information. Telling us your desired ra…" at bounding box center [491, 330] width 762 height 18
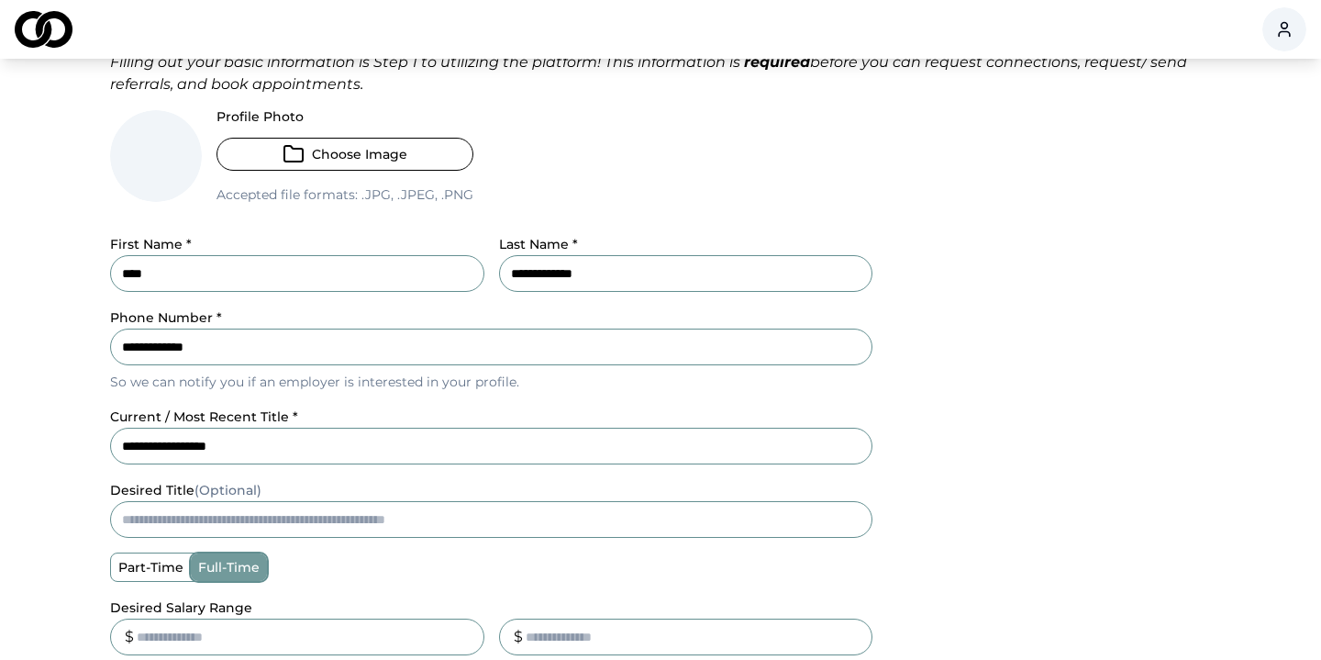
scroll to position [0, 0]
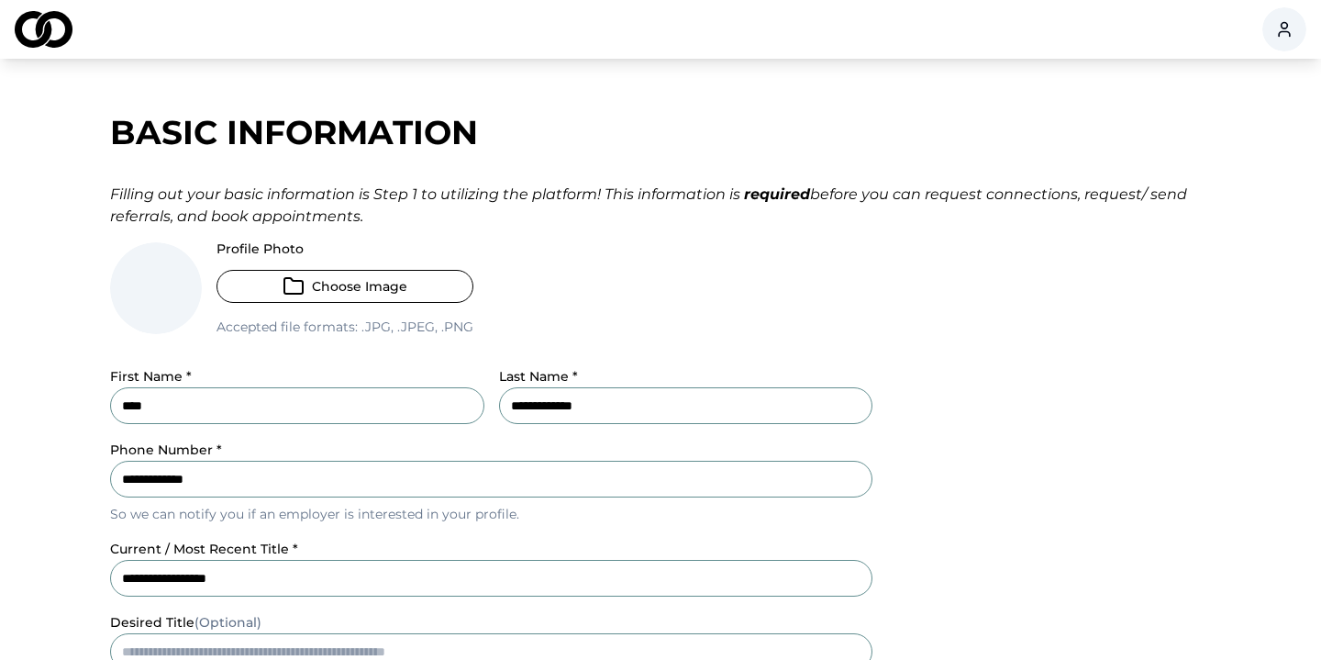
click at [286, 189] on div "Filling out your basic information is Step 1 to utilizing the platform! This in…" at bounding box center [660, 205] width 1101 height 44
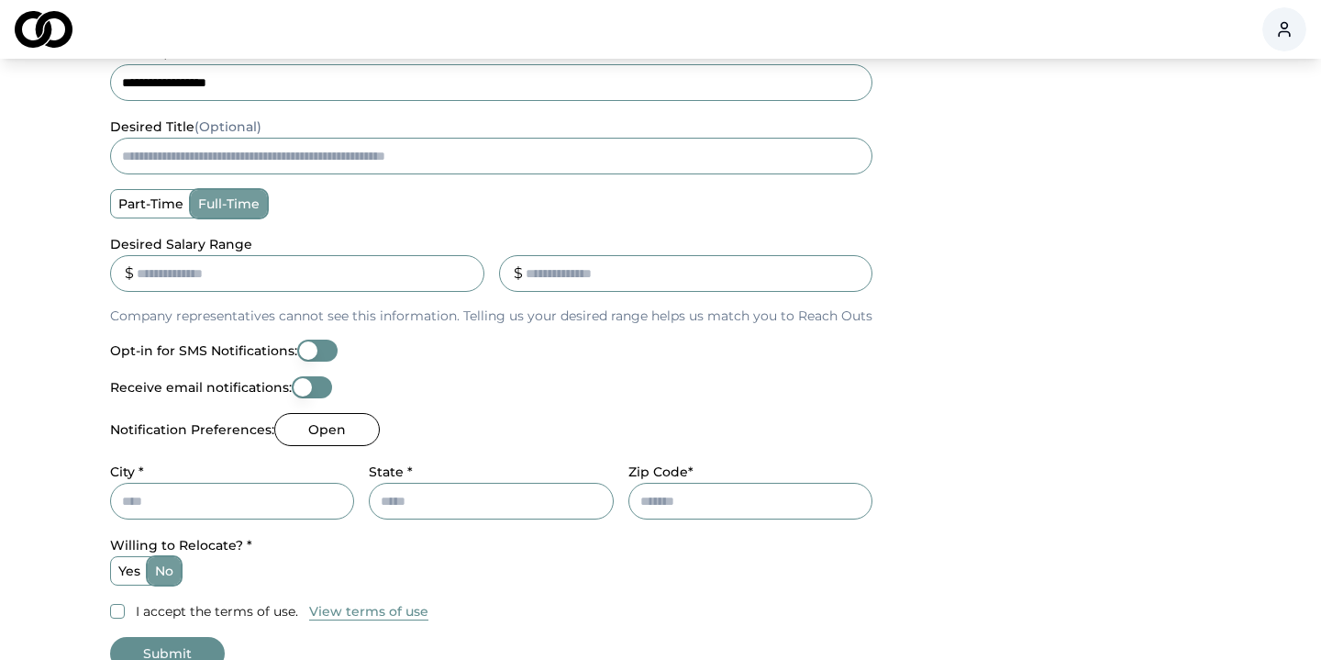
scroll to position [720, 0]
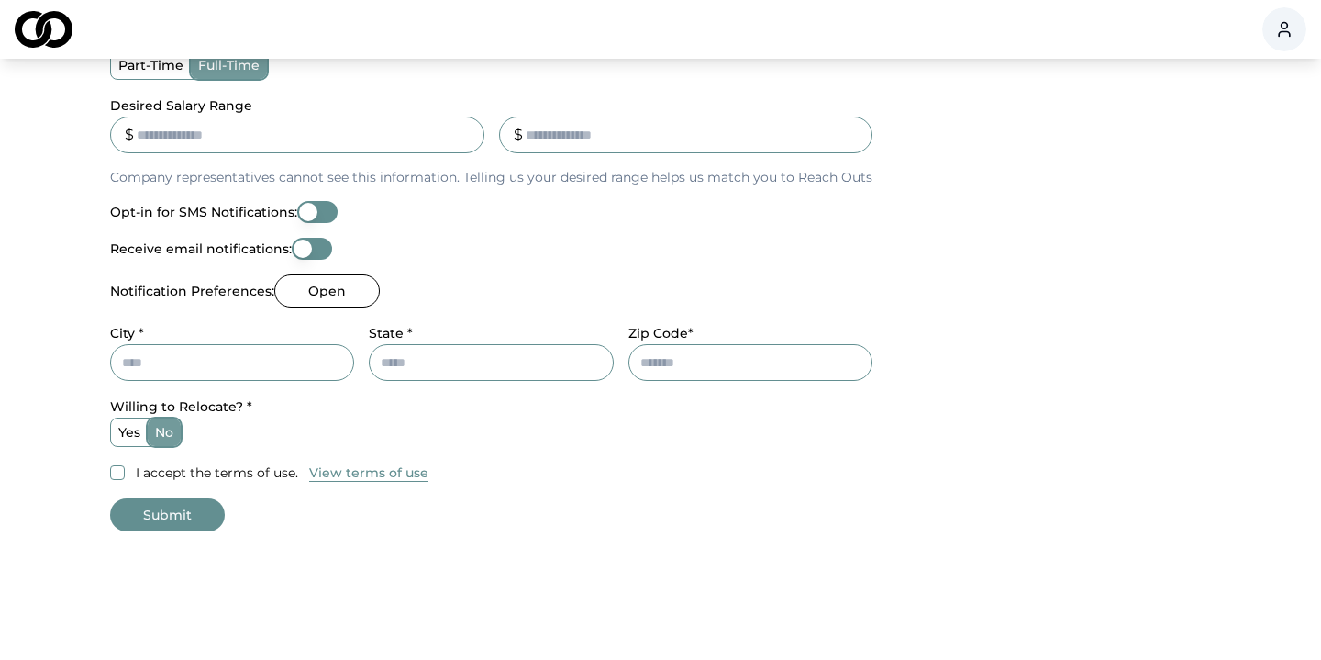
click at [115, 473] on button "I accept the terms of use." at bounding box center [117, 472] width 15 height 15
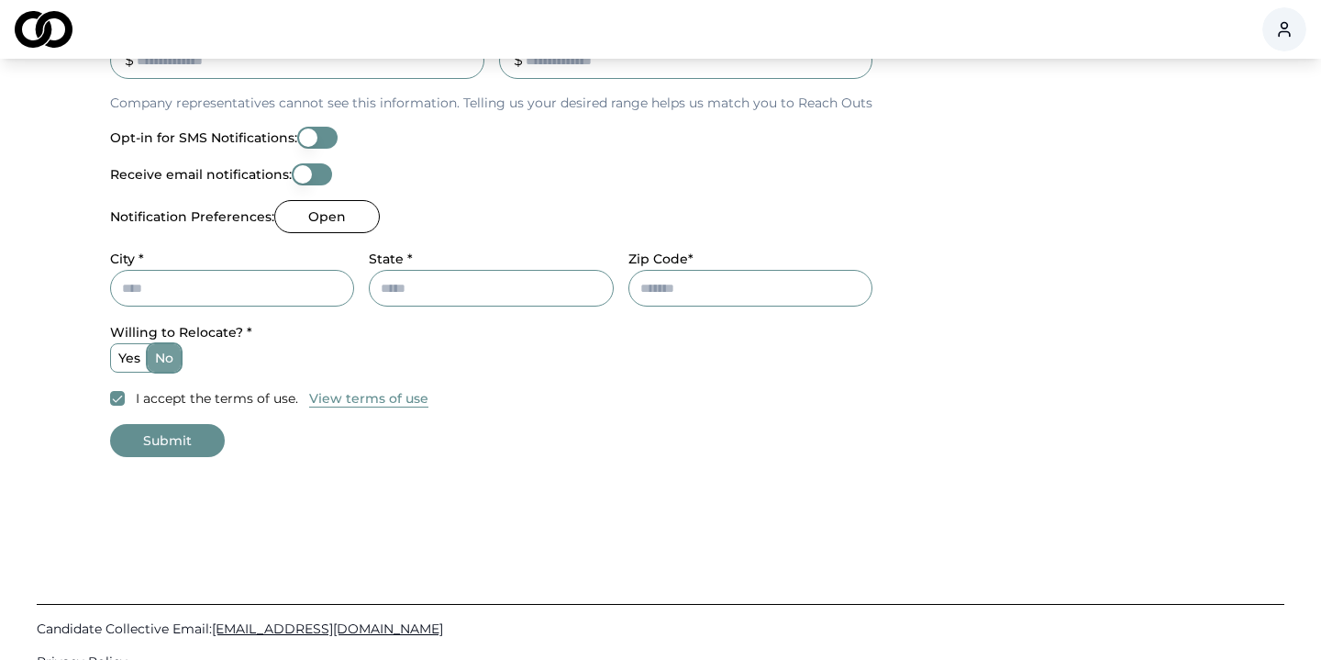
scroll to position [712, 0]
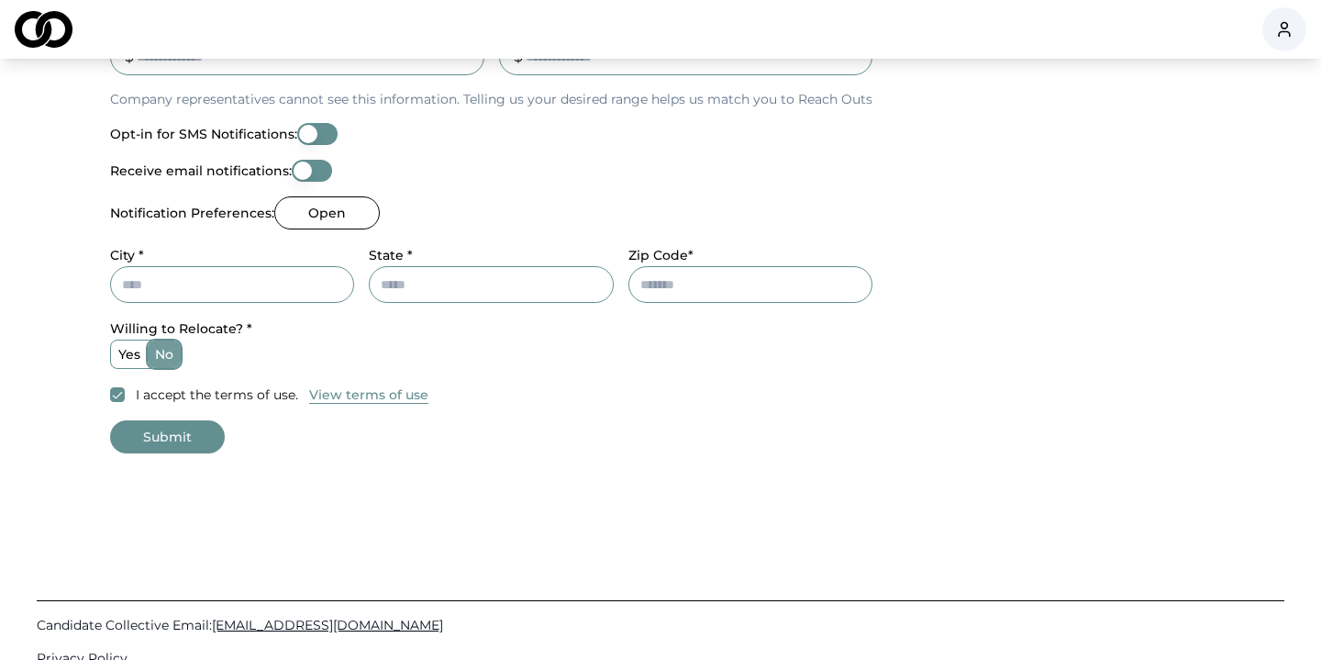
click at [343, 391] on button "View terms of use" at bounding box center [368, 394] width 119 height 18
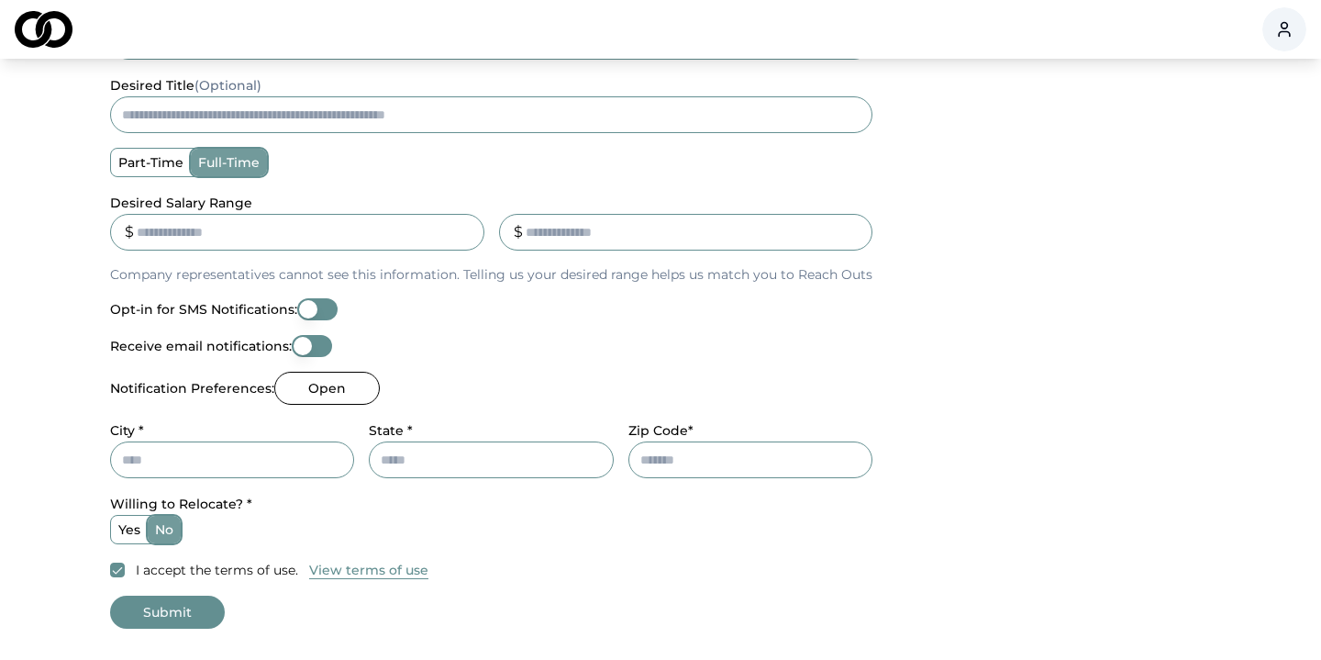
scroll to position [538, 0]
click at [237, 467] on input "City *" at bounding box center [232, 458] width 244 height 37
click at [155, 406] on div "**********" at bounding box center [491, 142] width 762 height 875
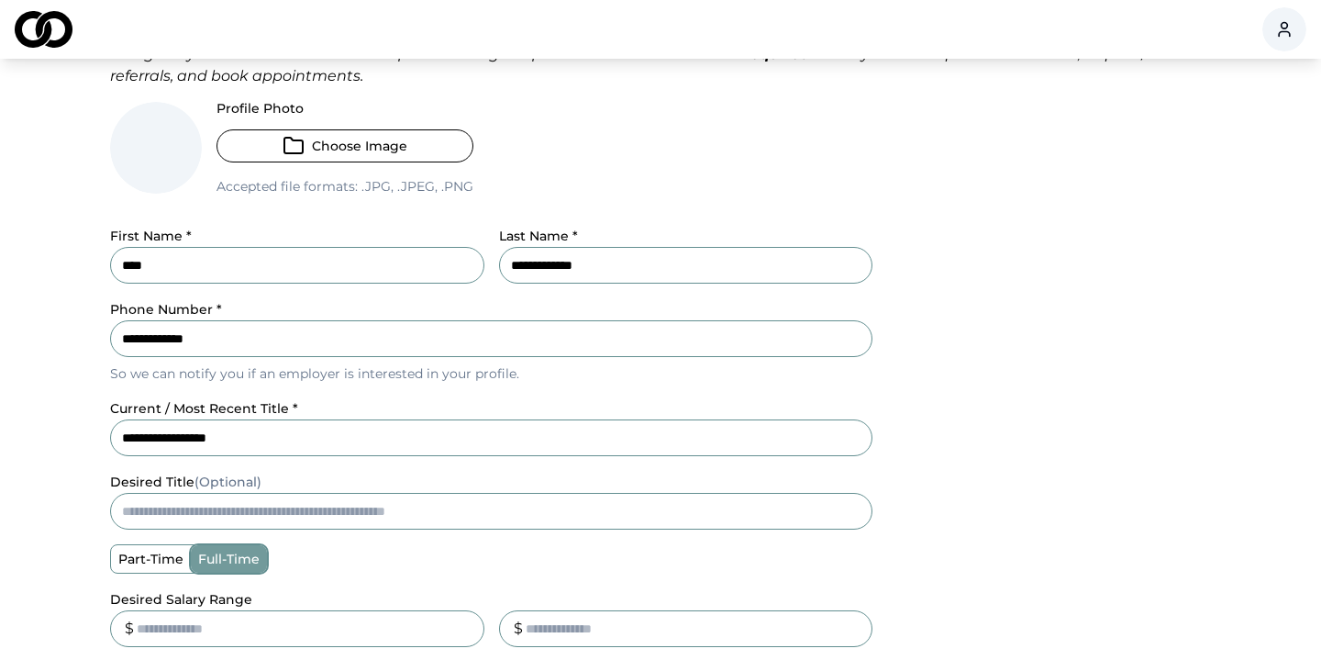
scroll to position [137, 0]
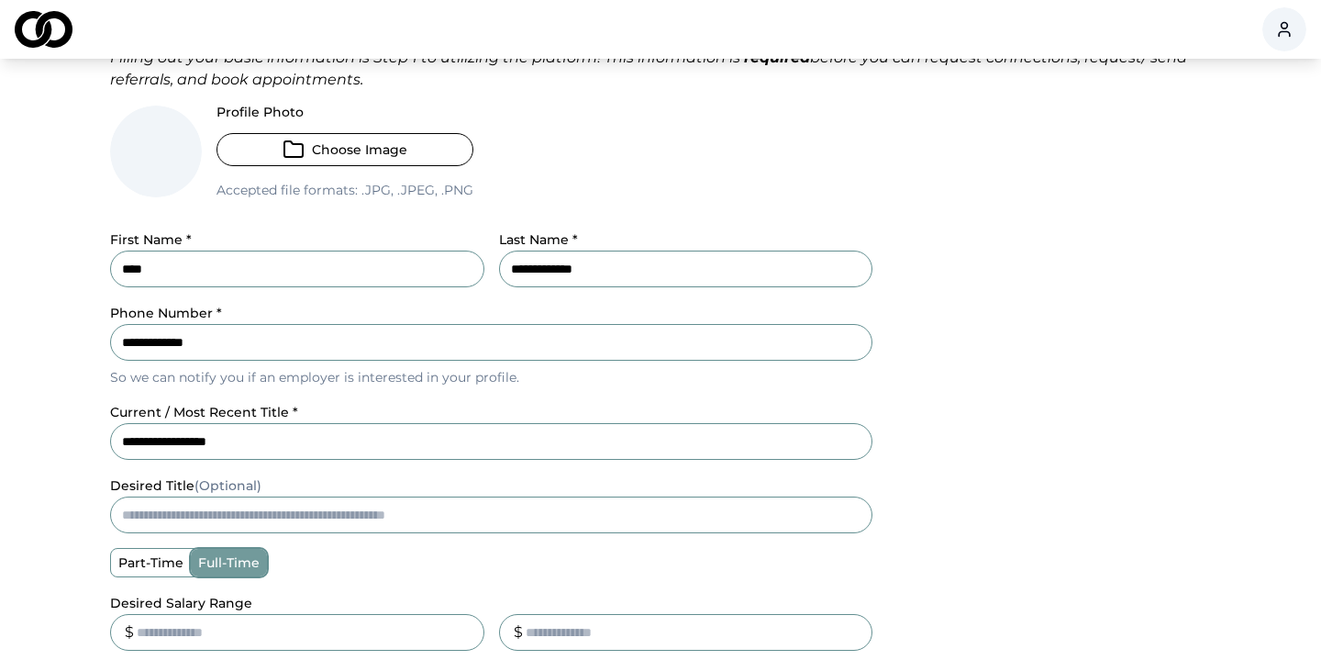
click at [176, 501] on input "desired title (Optional)" at bounding box center [491, 514] width 762 height 37
click at [61, 465] on main "**********" at bounding box center [660, 494] width 1321 height 1070
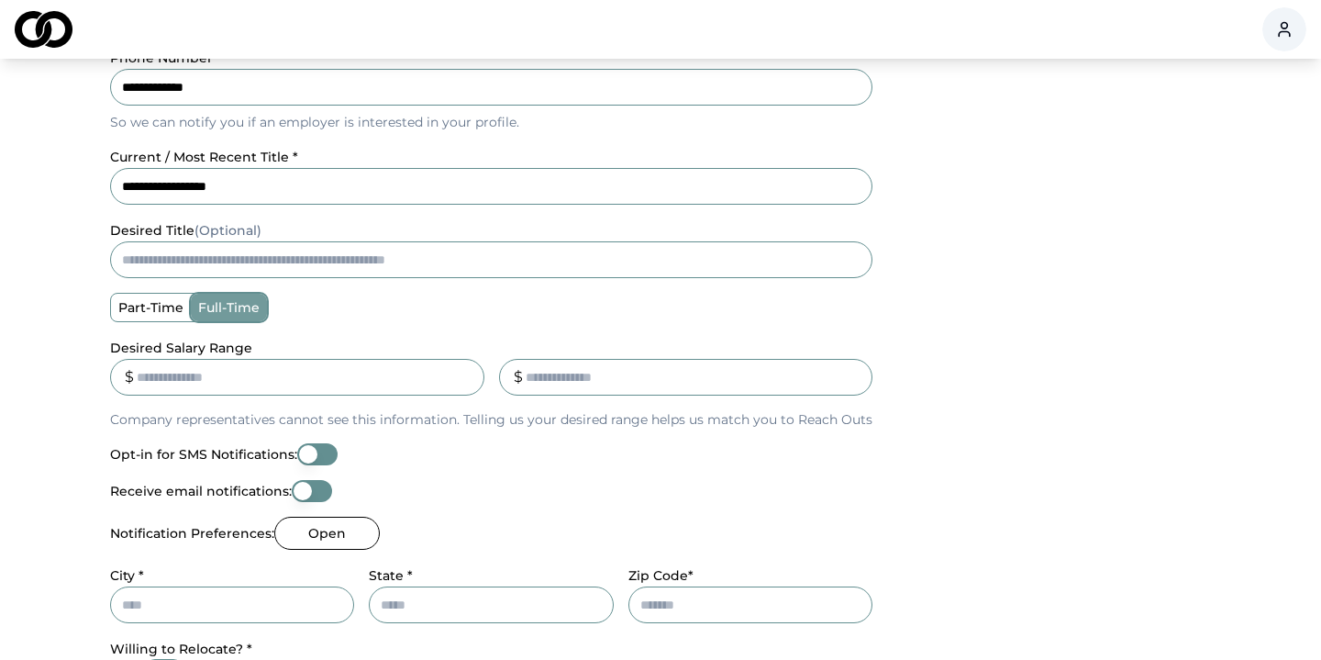
scroll to position [393, 0]
click at [210, 372] on input "Desired Salary Range" at bounding box center [297, 376] width 374 height 37
click at [318, 330] on div "**********" at bounding box center [491, 287] width 762 height 875
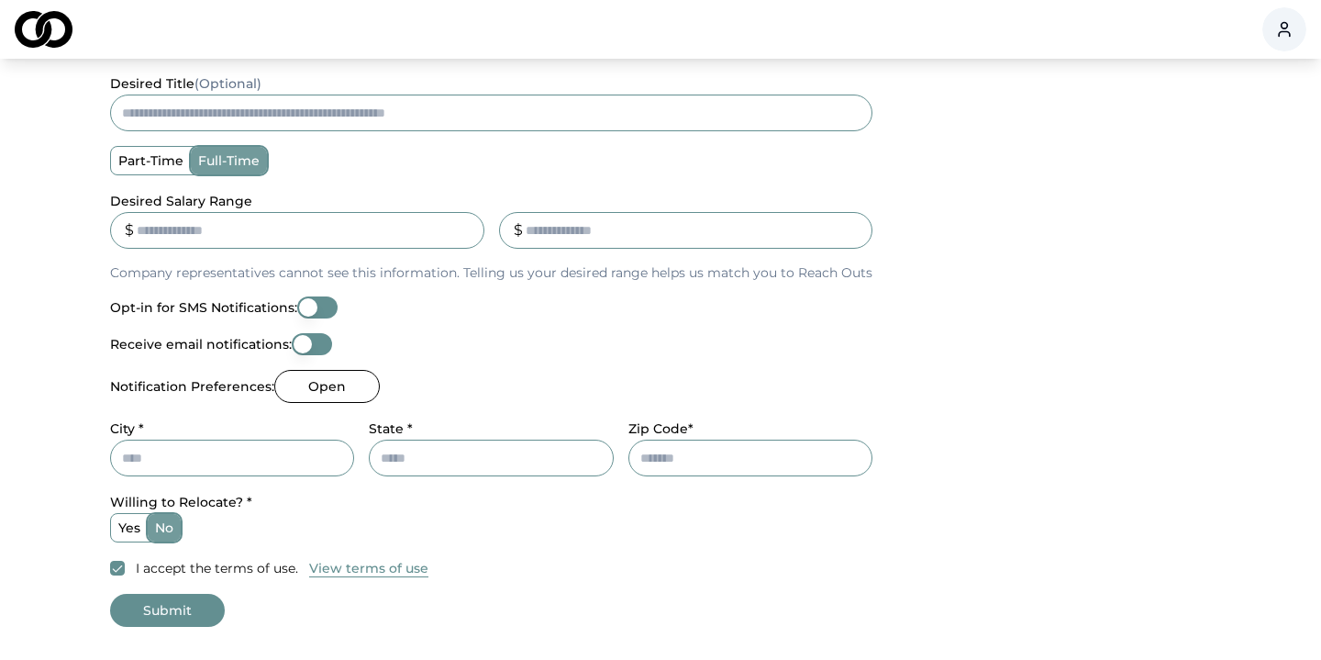
scroll to position [540, 0]
click at [261, 461] on input "City *" at bounding box center [232, 456] width 244 height 37
click at [463, 370] on div "Notification Preferences: Open" at bounding box center [491, 384] width 762 height 33
click at [291, 454] on input "City *" at bounding box center [232, 456] width 244 height 37
type input "*****"
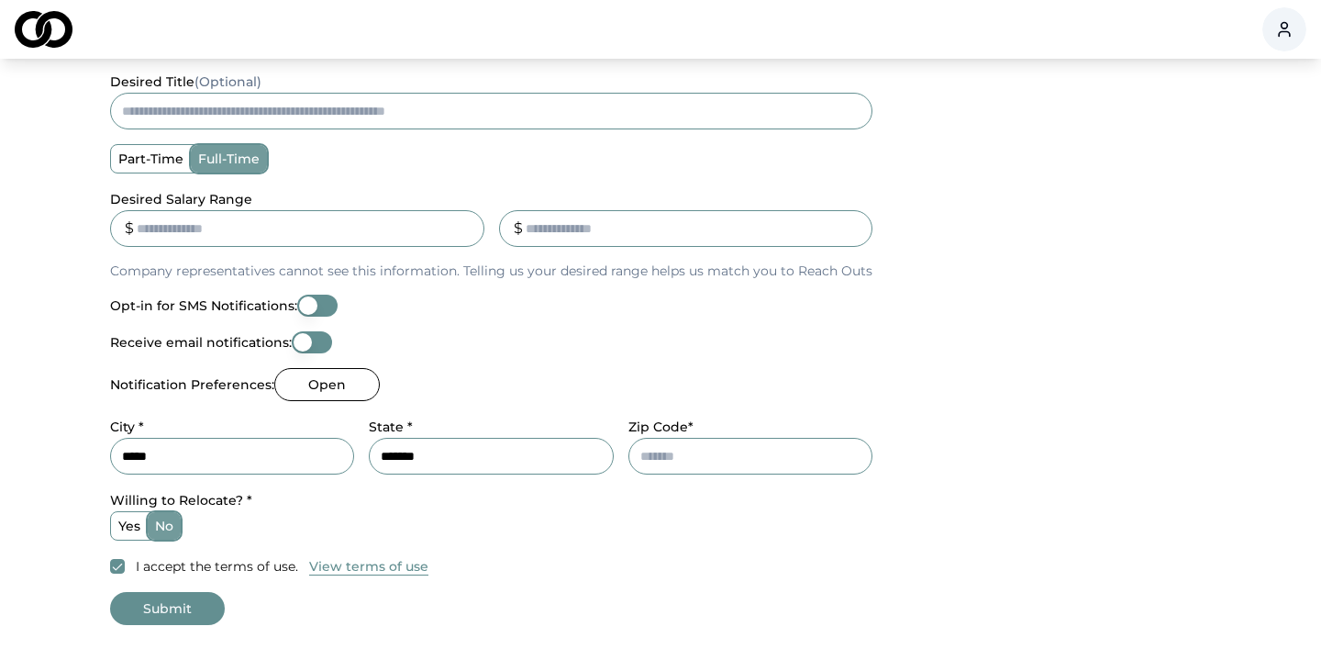
type input "*******"
click at [732, 390] on div "Notification Preferences: Open" at bounding box center [491, 384] width 762 height 33
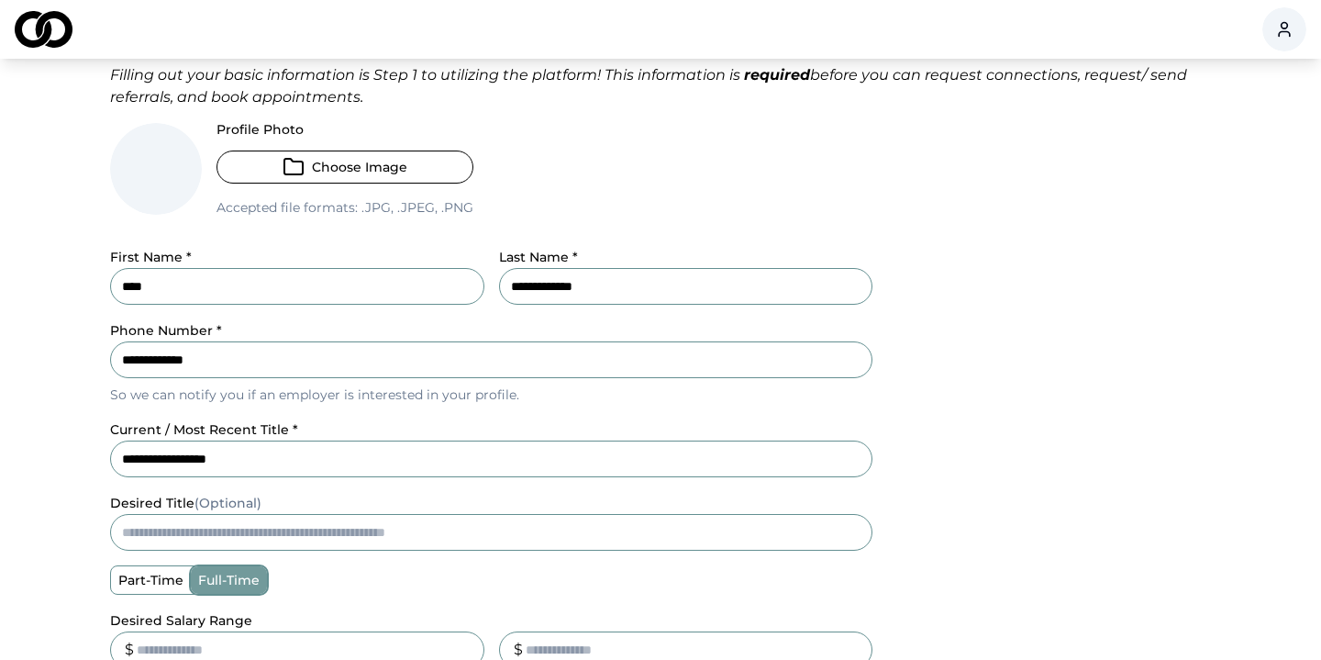
scroll to position [0, 0]
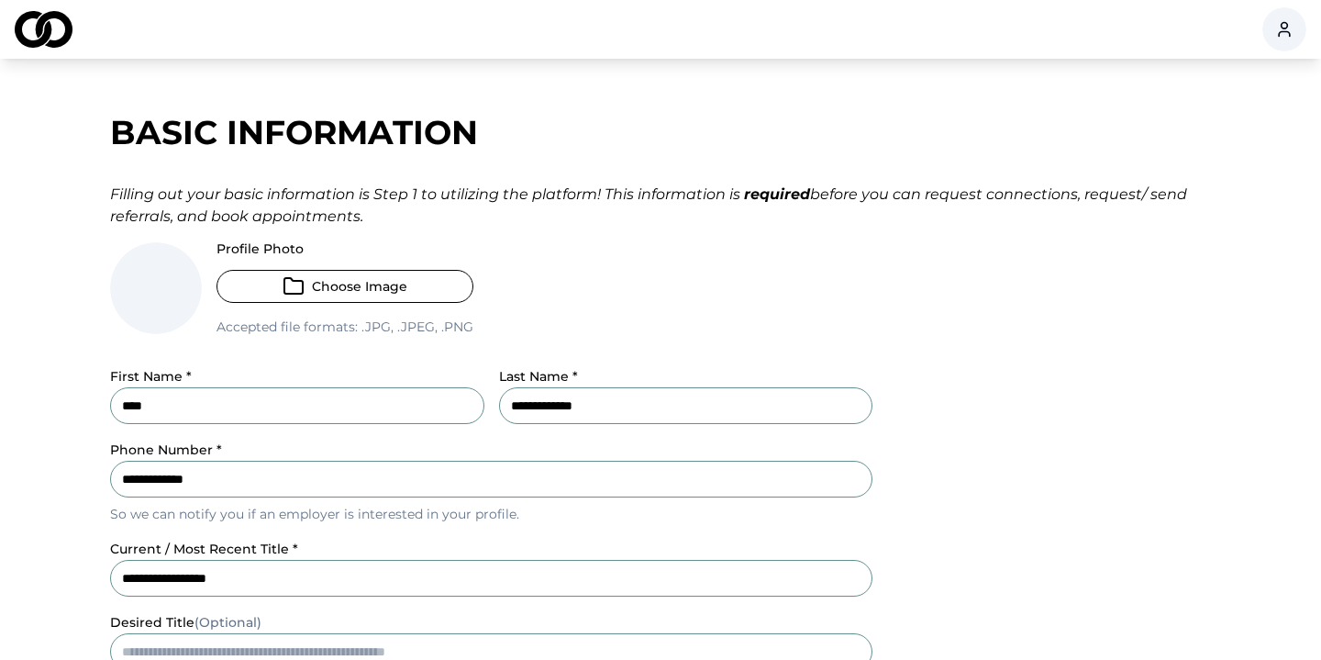
click at [780, 195] on strong "required" at bounding box center [777, 193] width 66 height 17
click at [684, 195] on div "Filling out your basic information is Step 1 to utilizing the platform! This in…" at bounding box center [660, 205] width 1101 height 44
click at [596, 197] on div "Filling out your basic information is Step 1 to utilizing the platform! This in…" at bounding box center [660, 205] width 1101 height 44
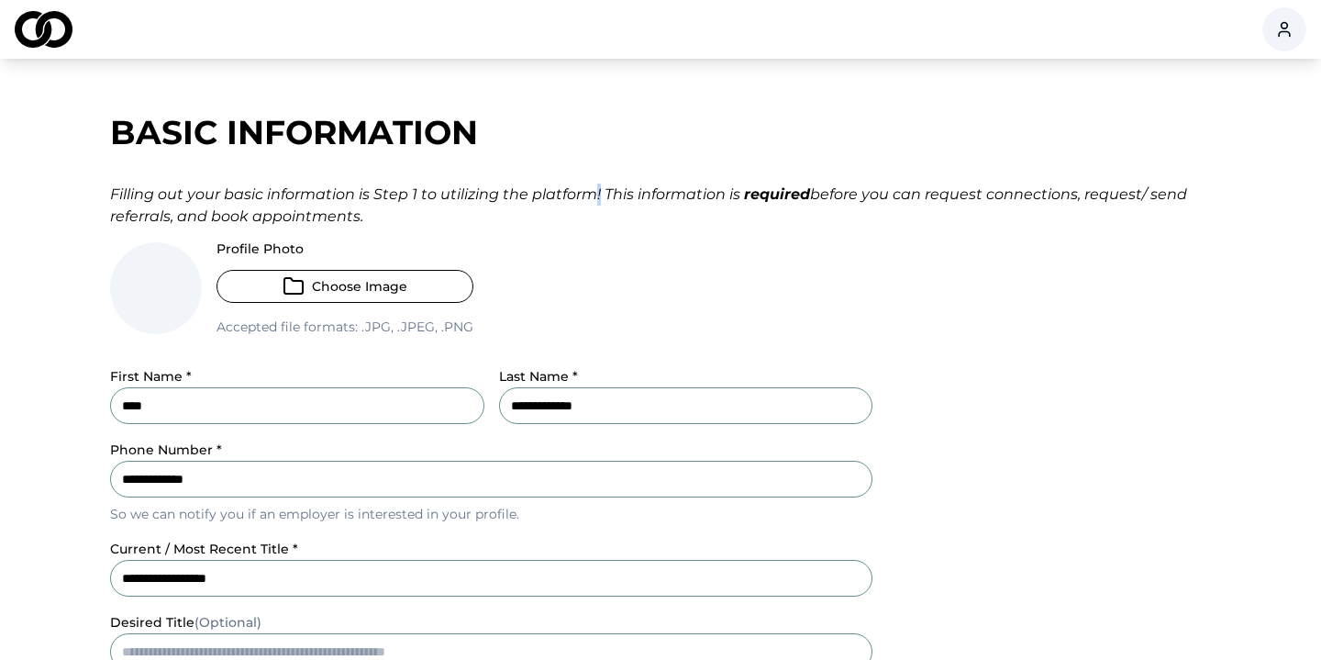
click at [596, 197] on div "Filling out your basic information is Step 1 to utilizing the platform! This in…" at bounding box center [660, 205] width 1101 height 44
click at [489, 197] on div "Filling out your basic information is Step 1 to utilizing the platform! This in…" at bounding box center [660, 205] width 1101 height 44
click at [415, 199] on div "Filling out your basic information is Step 1 to utilizing the platform! This in…" at bounding box center [660, 205] width 1101 height 44
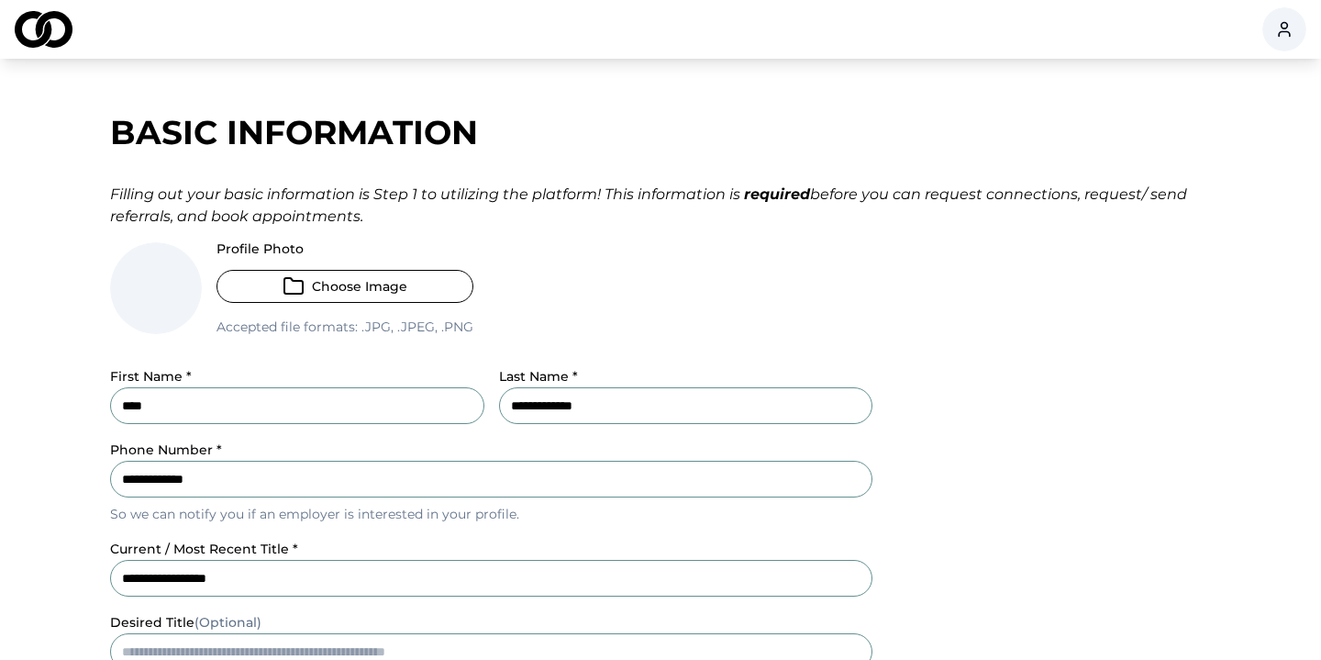
click at [392, 197] on div "Filling out your basic information is Step 1 to utilizing the platform! This in…" at bounding box center [660, 205] width 1101 height 44
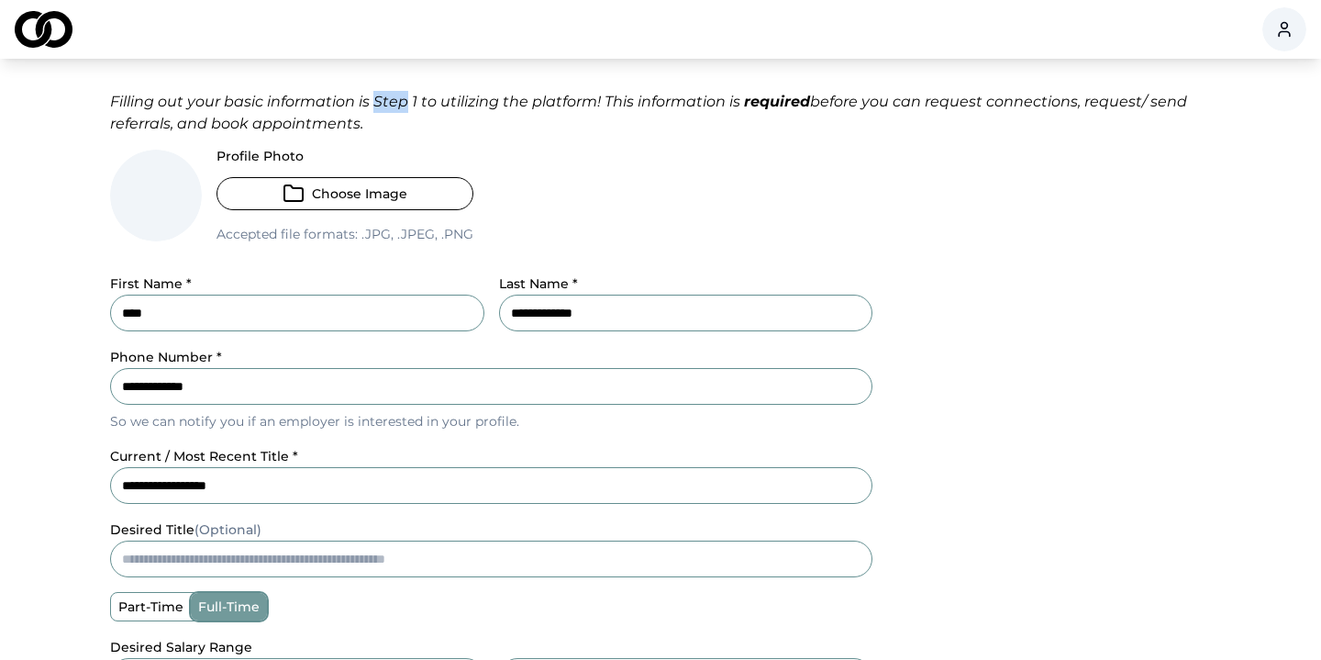
scroll to position [132, 0]
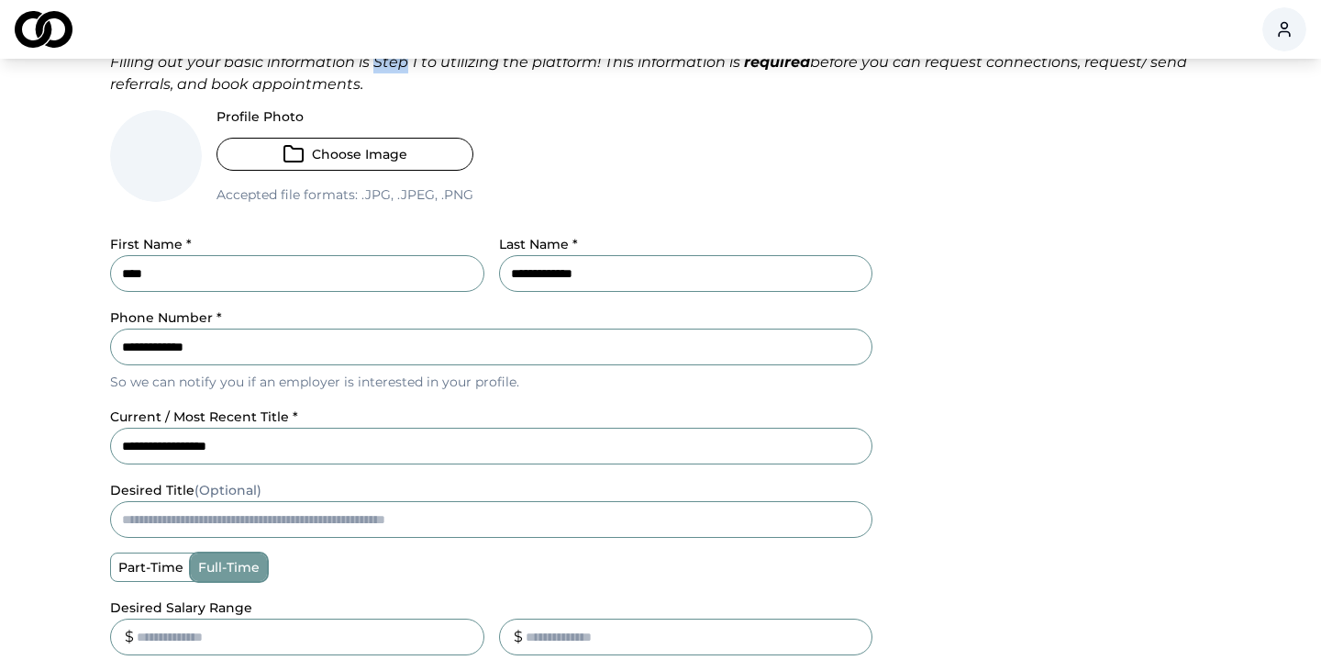
click at [380, 157] on button "Choose Image" at bounding box center [345, 154] width 257 height 33
click at [577, 222] on div "**********" at bounding box center [491, 547] width 762 height 875
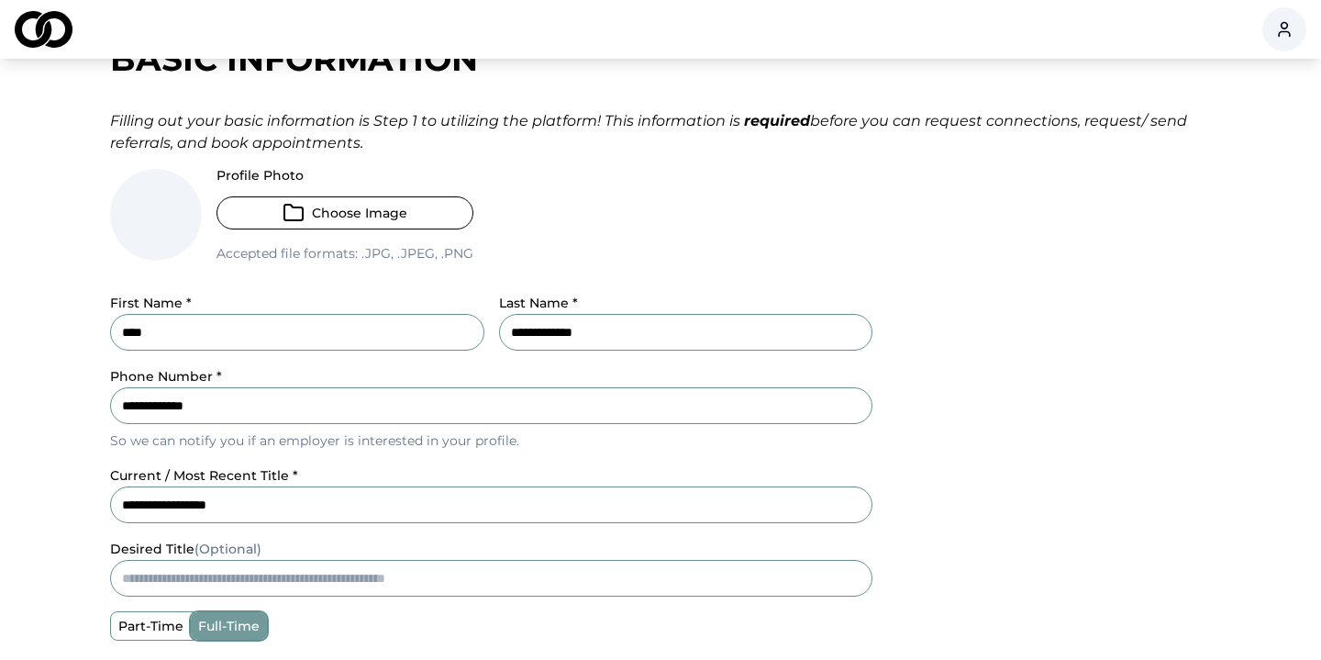
scroll to position [68, 0]
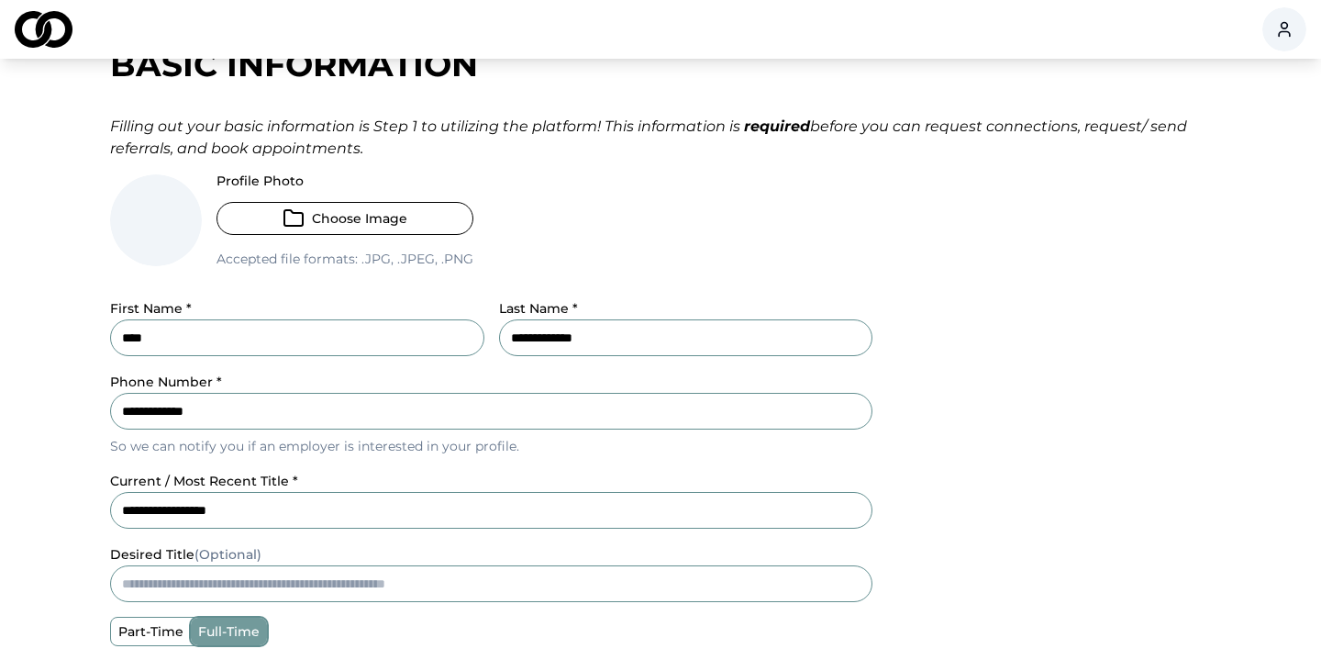
click at [765, 122] on strong "required" at bounding box center [777, 125] width 66 height 17
click at [246, 144] on div "Filling out your basic information is Step 1 to utilizing the platform! This in…" at bounding box center [660, 138] width 1101 height 44
click at [293, 146] on div "Filling out your basic information is Step 1 to utilizing the platform! This in…" at bounding box center [660, 138] width 1101 height 44
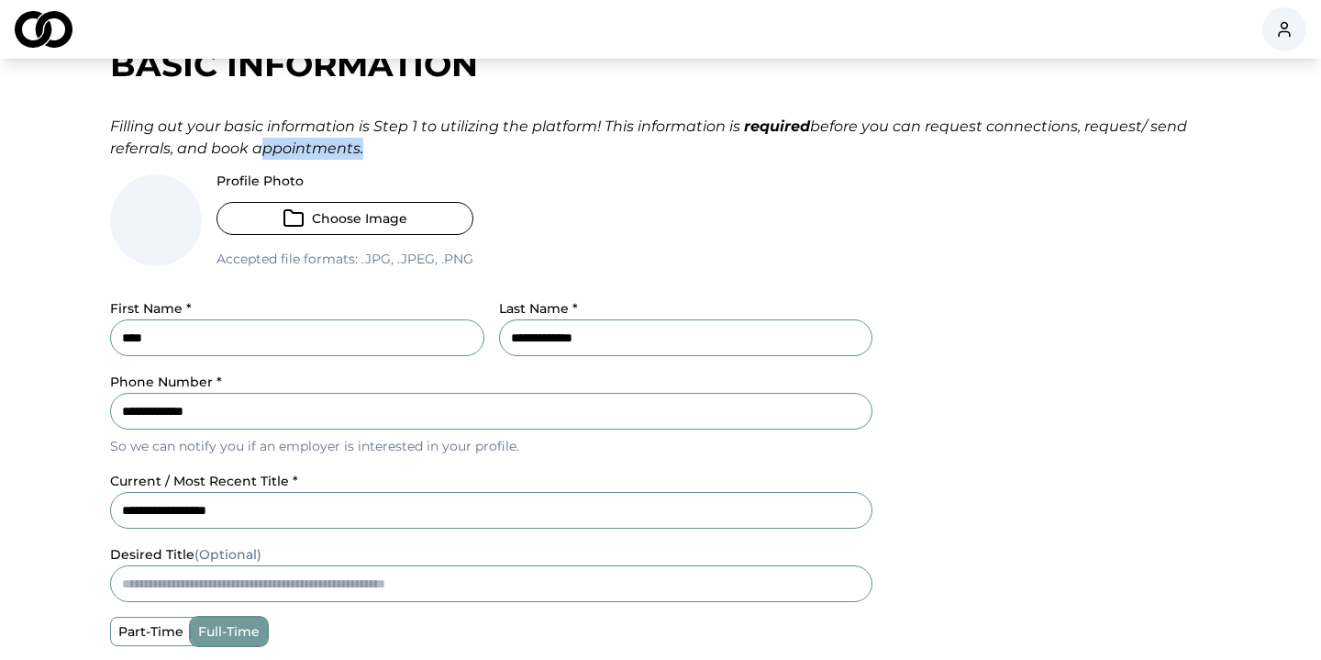
click at [293, 146] on div "Filling out your basic information is Step 1 to utilizing the platform! This in…" at bounding box center [660, 138] width 1101 height 44
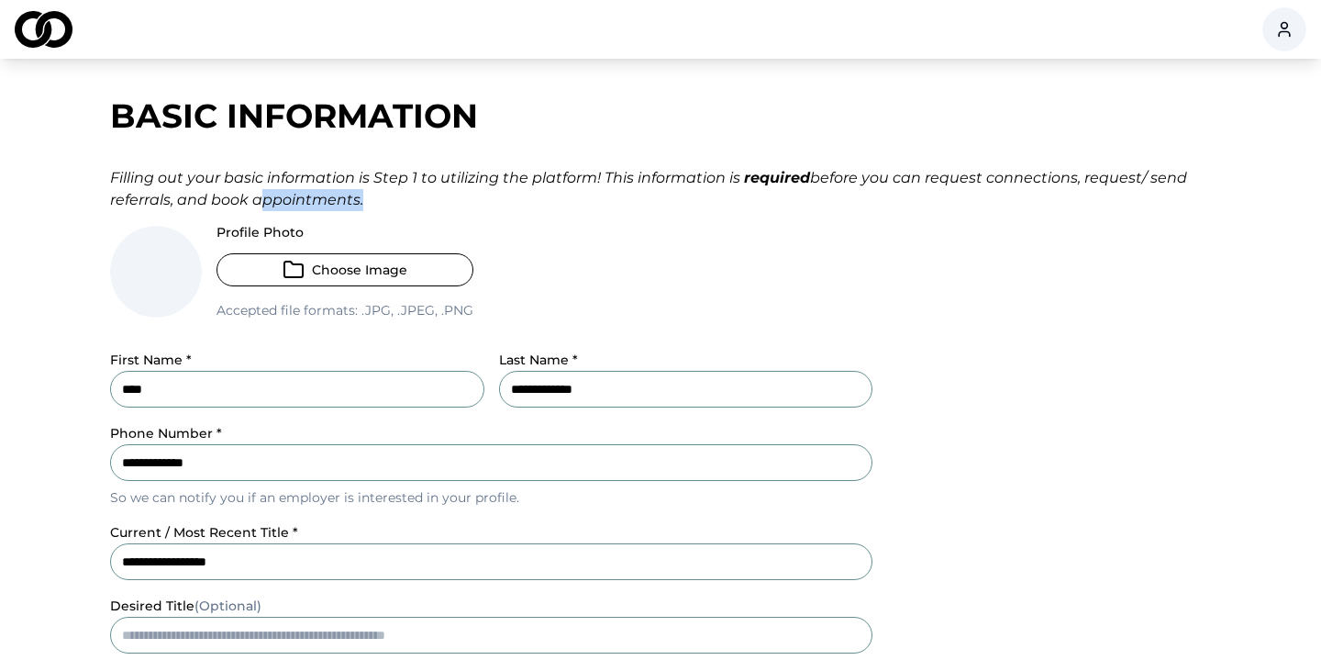
scroll to position [0, 0]
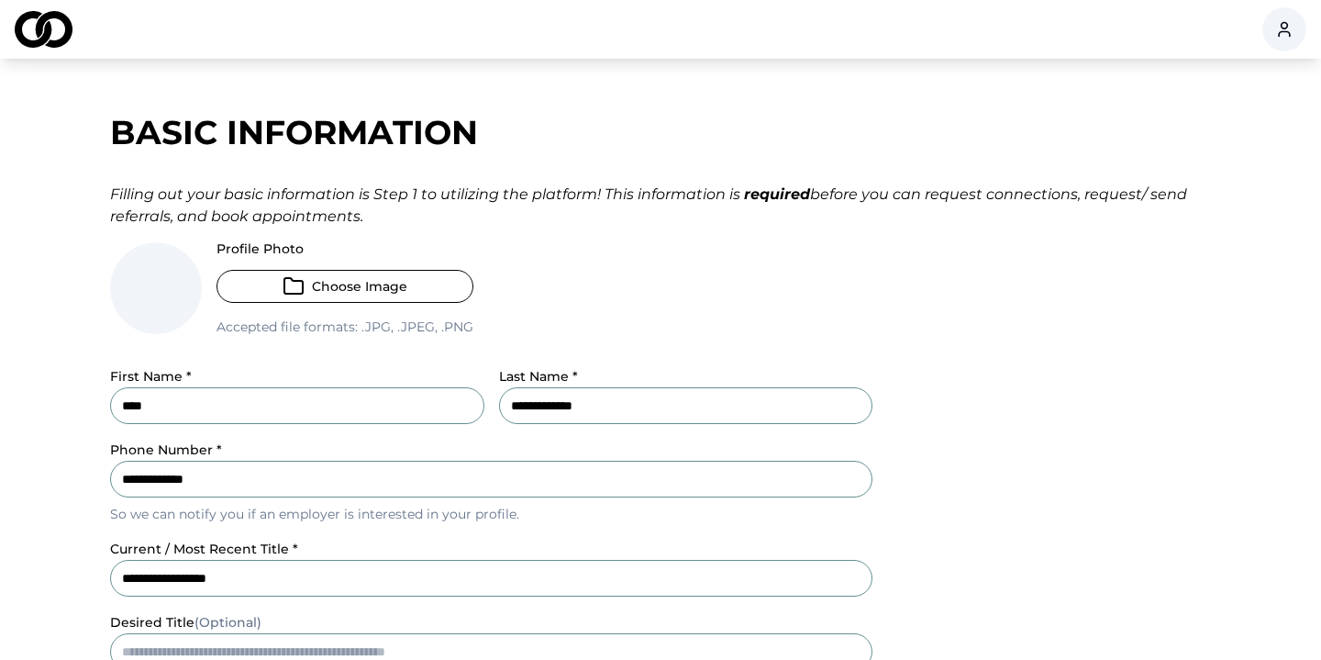
click at [362, 229] on div "**********" at bounding box center [660, 630] width 1101 height 1070
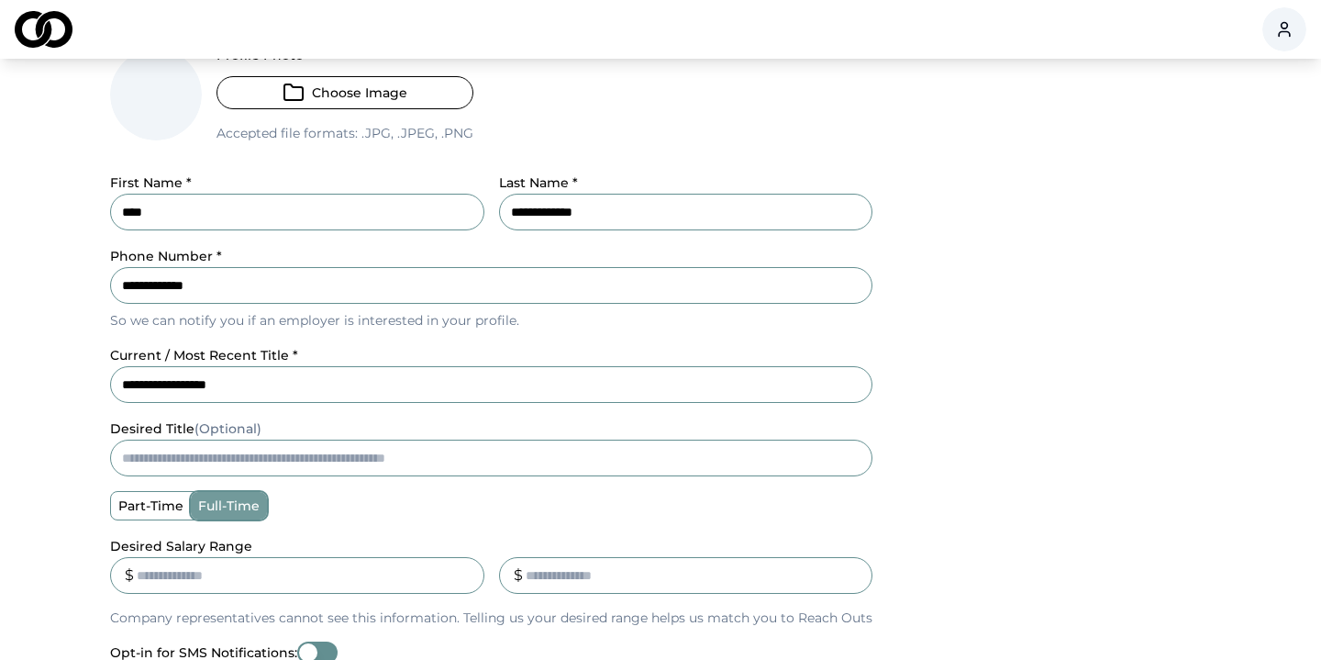
scroll to position [546, 0]
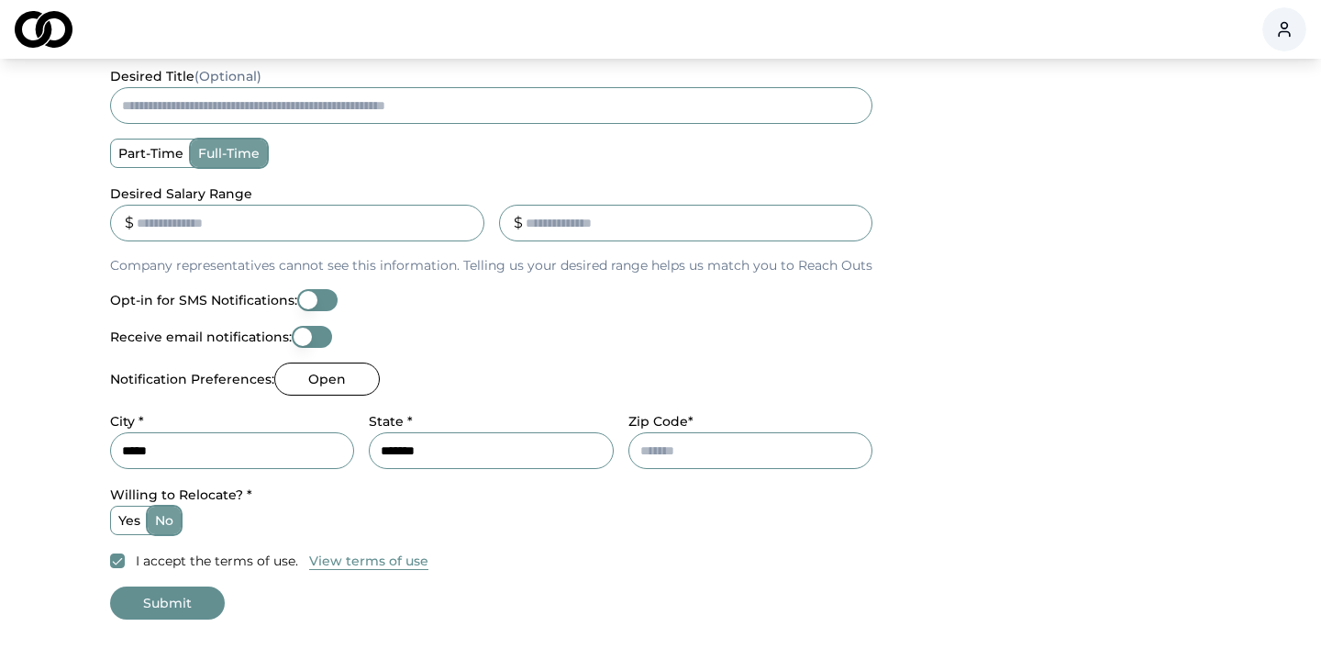
click at [941, 215] on div "**********" at bounding box center [660, 133] width 1101 height 875
